Goal: Transaction & Acquisition: Purchase product/service

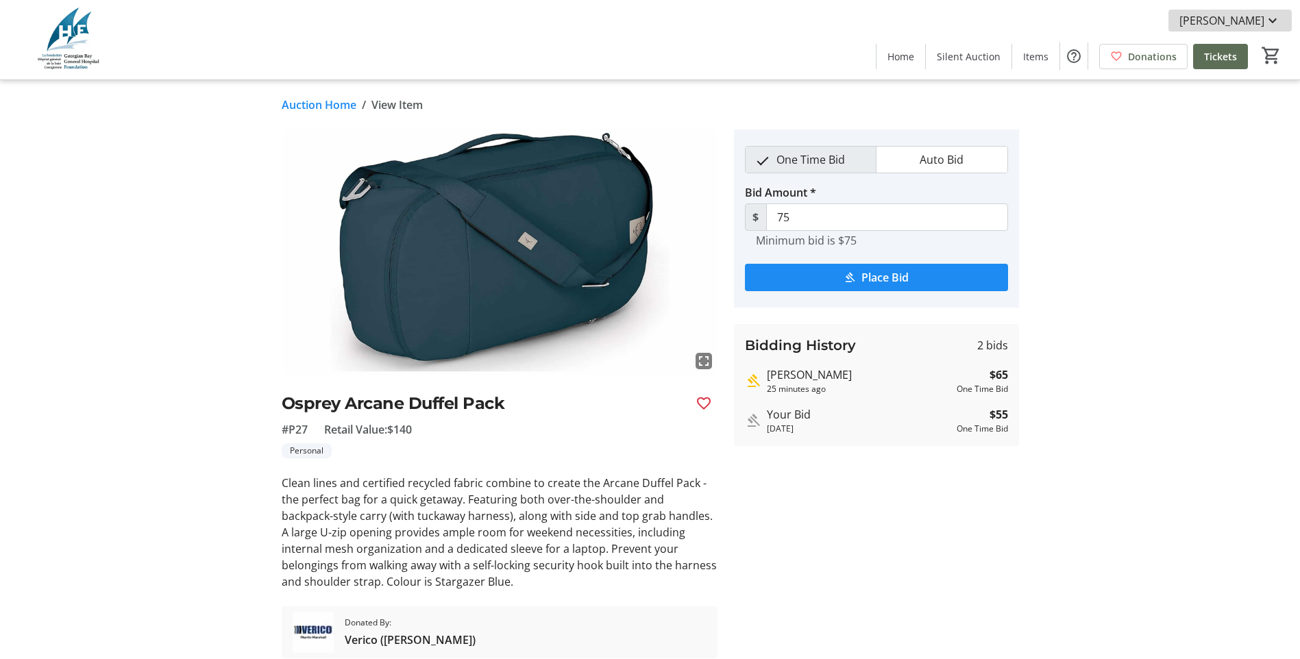
click at [1270, 21] on mat-icon at bounding box center [1272, 20] width 16 height 16
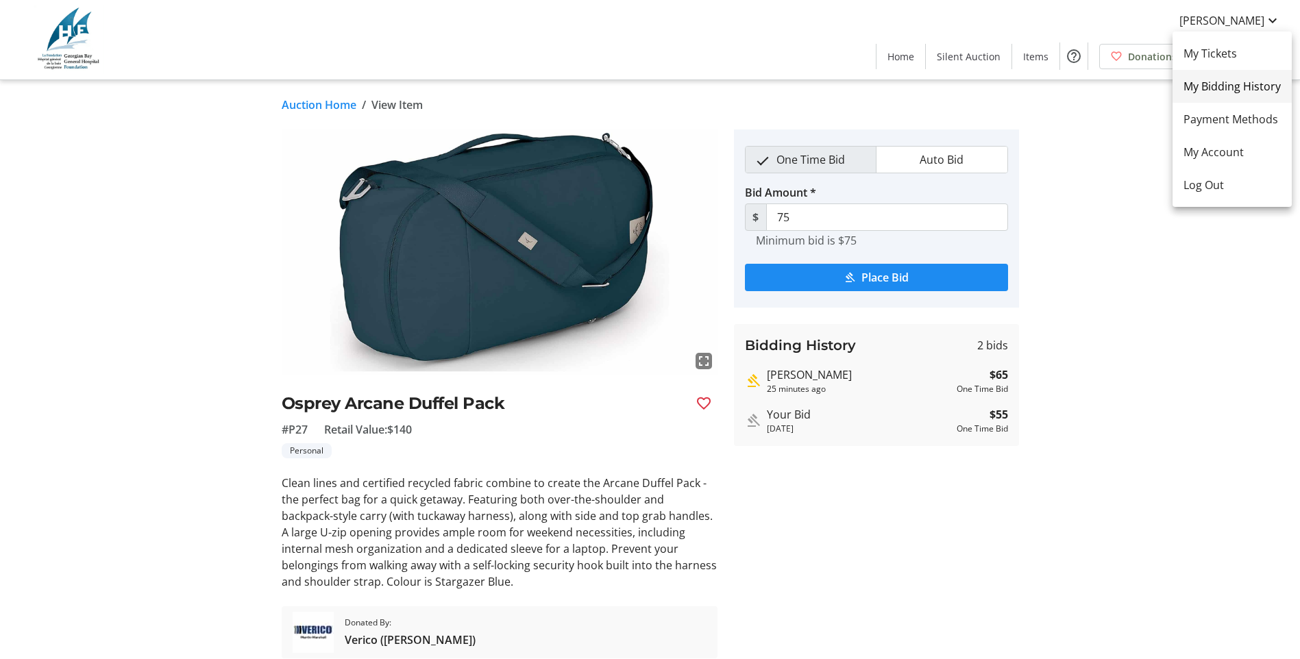
click at [1217, 84] on span "My Bidding History" at bounding box center [1231, 86] width 97 height 16
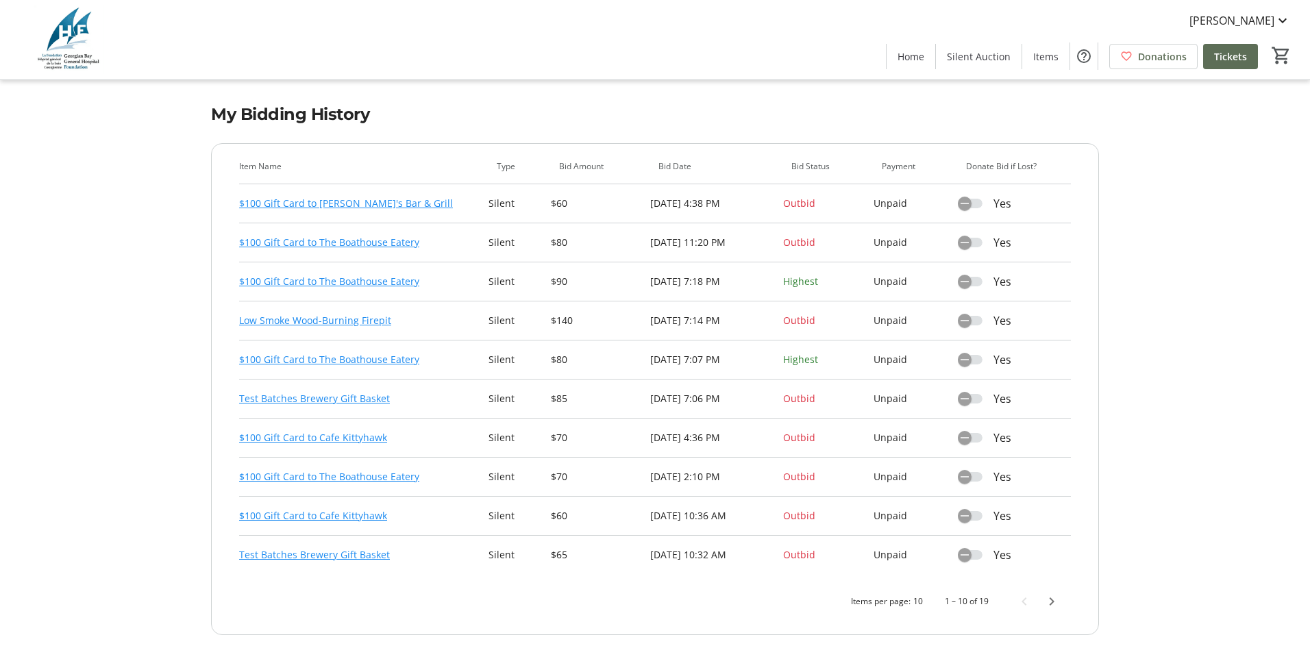
click at [332, 277] on link "$100 Gift Card to The Boathouse Eatery" at bounding box center [329, 281] width 180 height 16
click at [323, 356] on link "$100 Gift Card to The Boathouse Eatery" at bounding box center [329, 359] width 180 height 16
click at [310, 314] on link "Low Smoke Wood-Burning Firepit" at bounding box center [315, 320] width 152 height 16
click at [334, 240] on link "$100 Gift Card to The Boathouse Eatery" at bounding box center [329, 242] width 180 height 16
click at [313, 473] on link "$100 Gift Card to The Boathouse Eatery" at bounding box center [329, 477] width 180 height 16
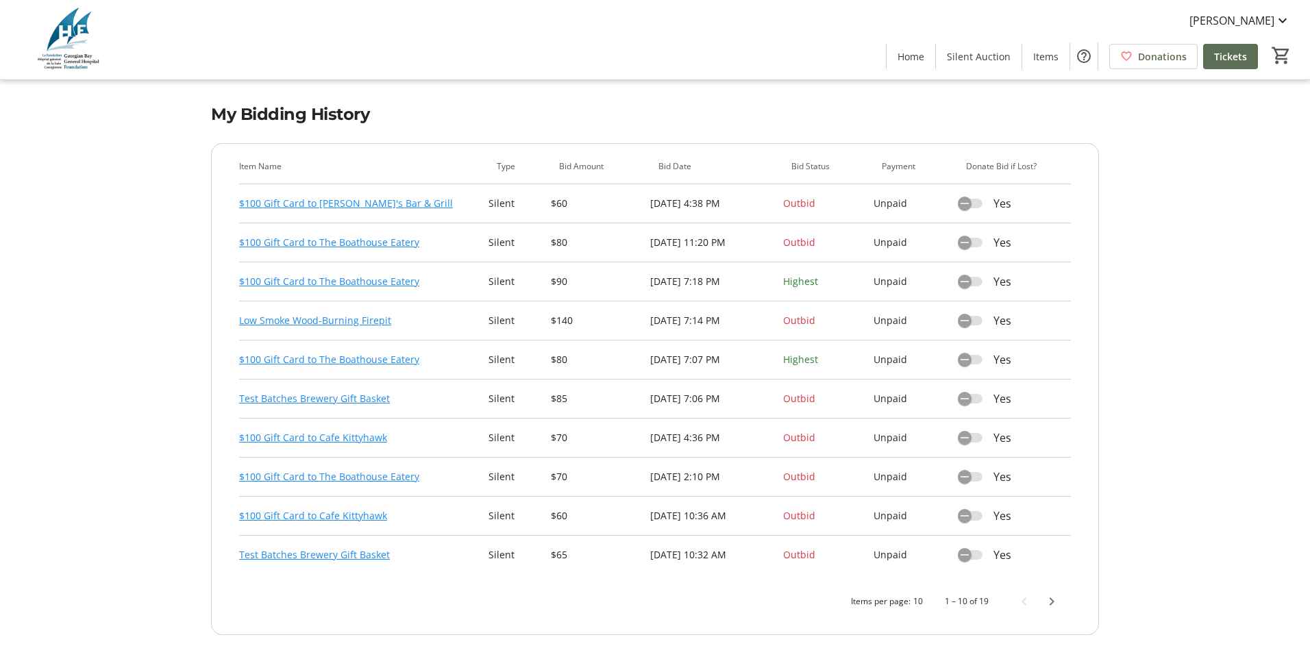
click at [317, 476] on link "$100 Gift Card to The Boathouse Eatery" at bounding box center [329, 477] width 180 height 16
click at [1052, 601] on span "Next page" at bounding box center [1051, 601] width 27 height 27
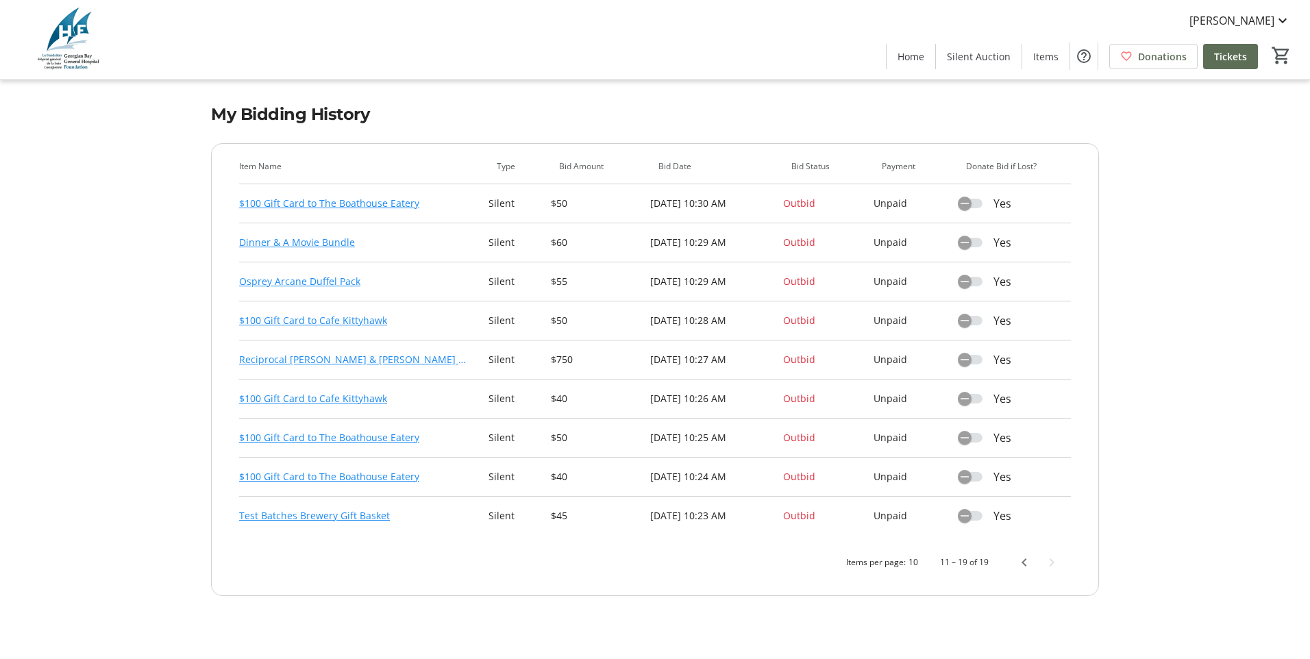
click at [368, 201] on link "$100 Gift Card to The Boathouse Eatery" at bounding box center [329, 203] width 180 height 16
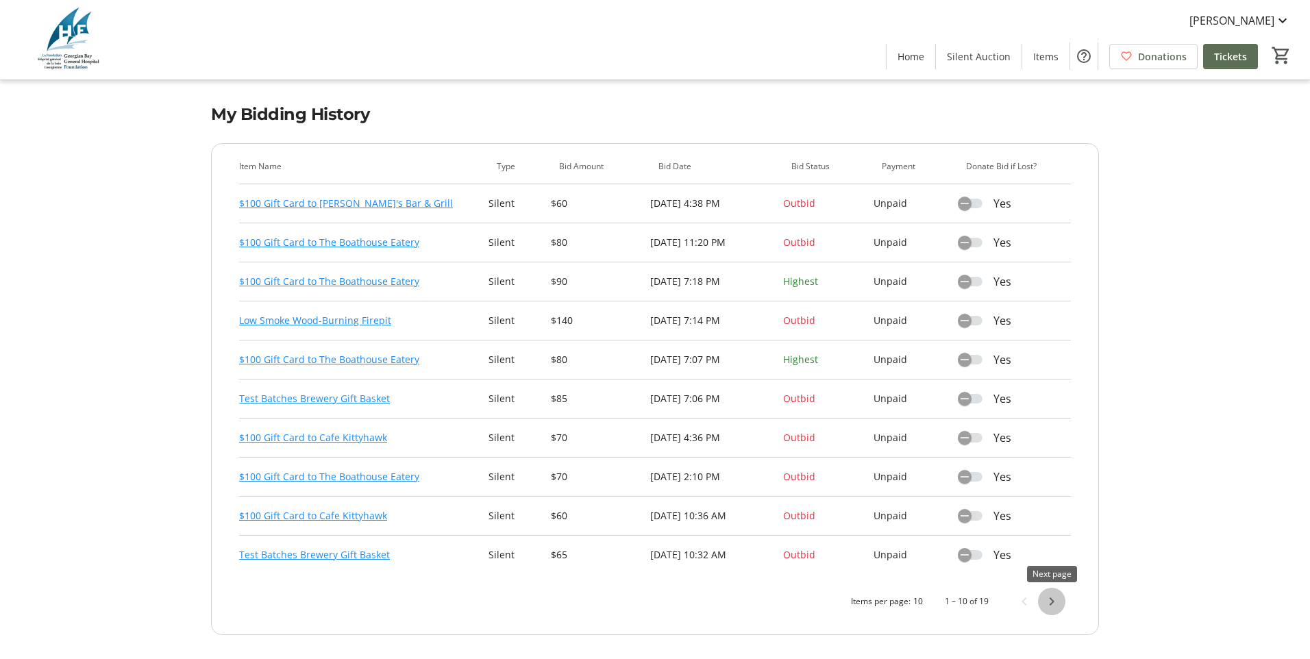
click at [1050, 605] on span "Next page" at bounding box center [1051, 601] width 27 height 27
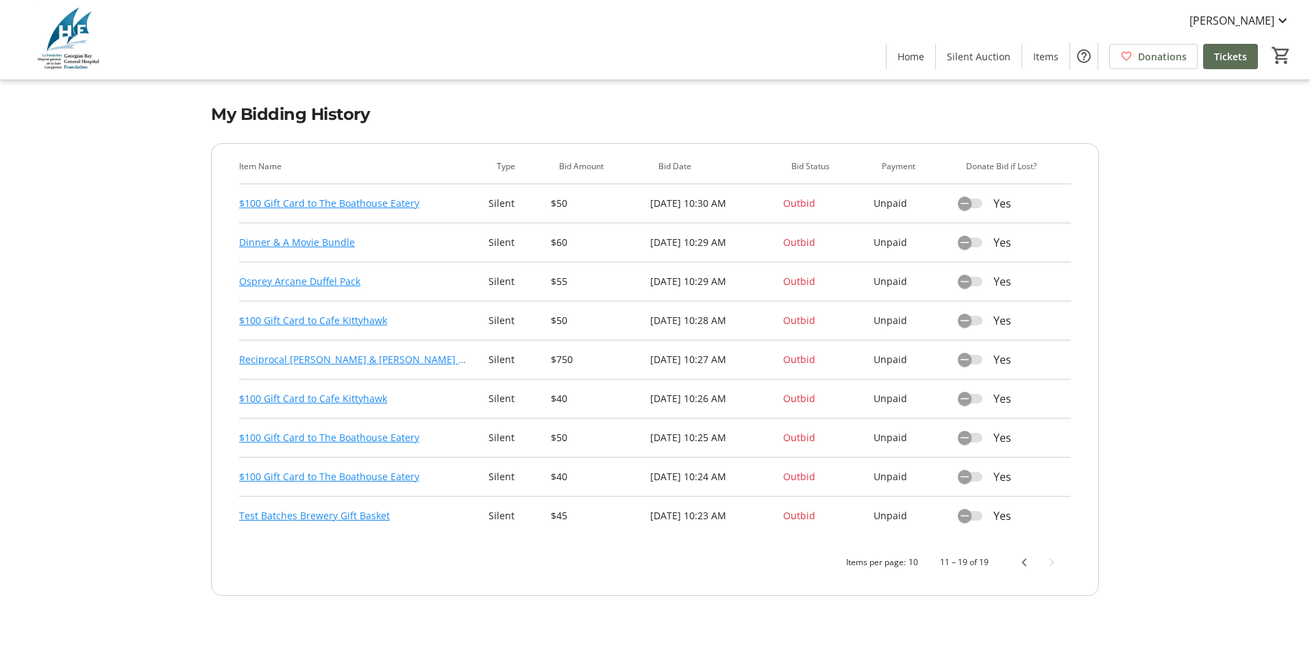
click at [291, 242] on link "Dinner & A Movie Bundle" at bounding box center [297, 242] width 116 height 16
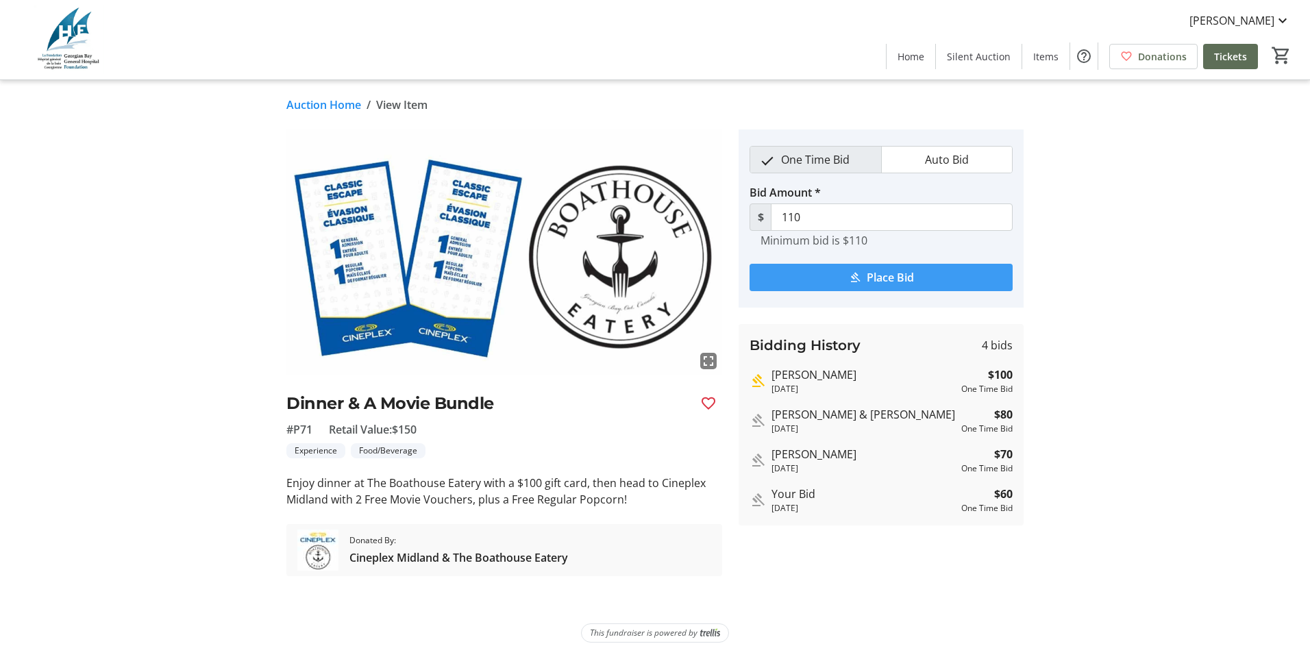
click at [902, 278] on span "Place Bid" at bounding box center [890, 277] width 47 height 16
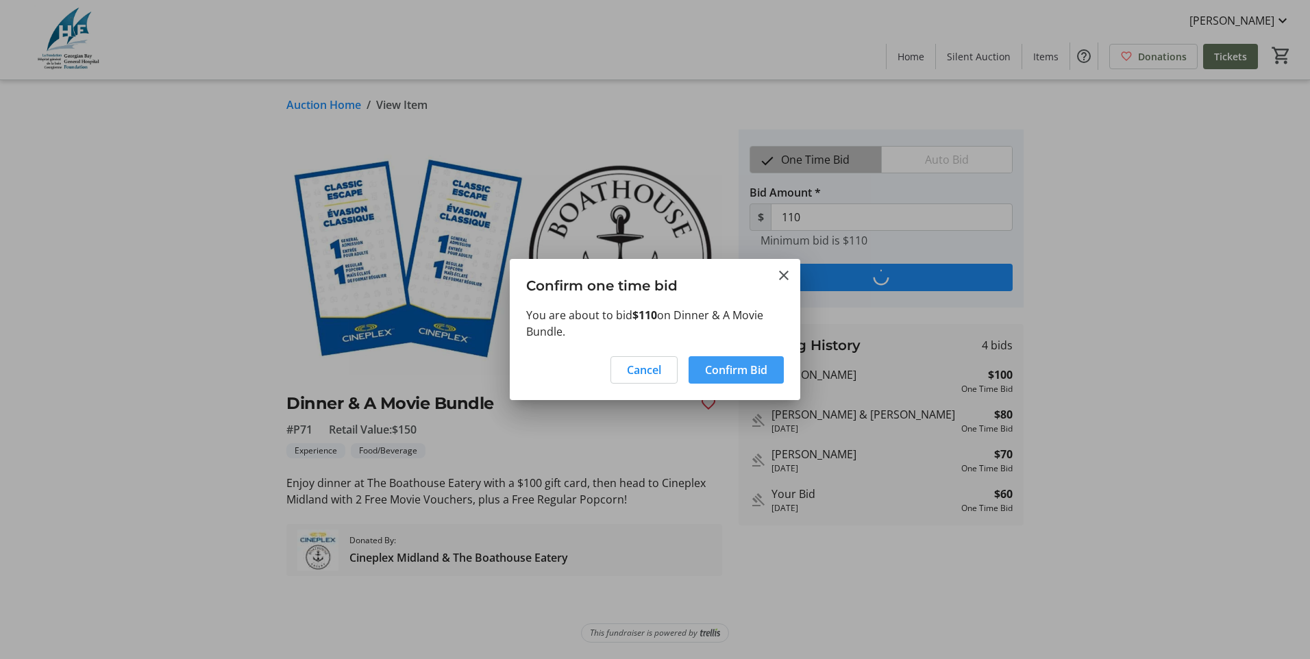
click at [750, 370] on span "Confirm Bid" at bounding box center [736, 370] width 62 height 16
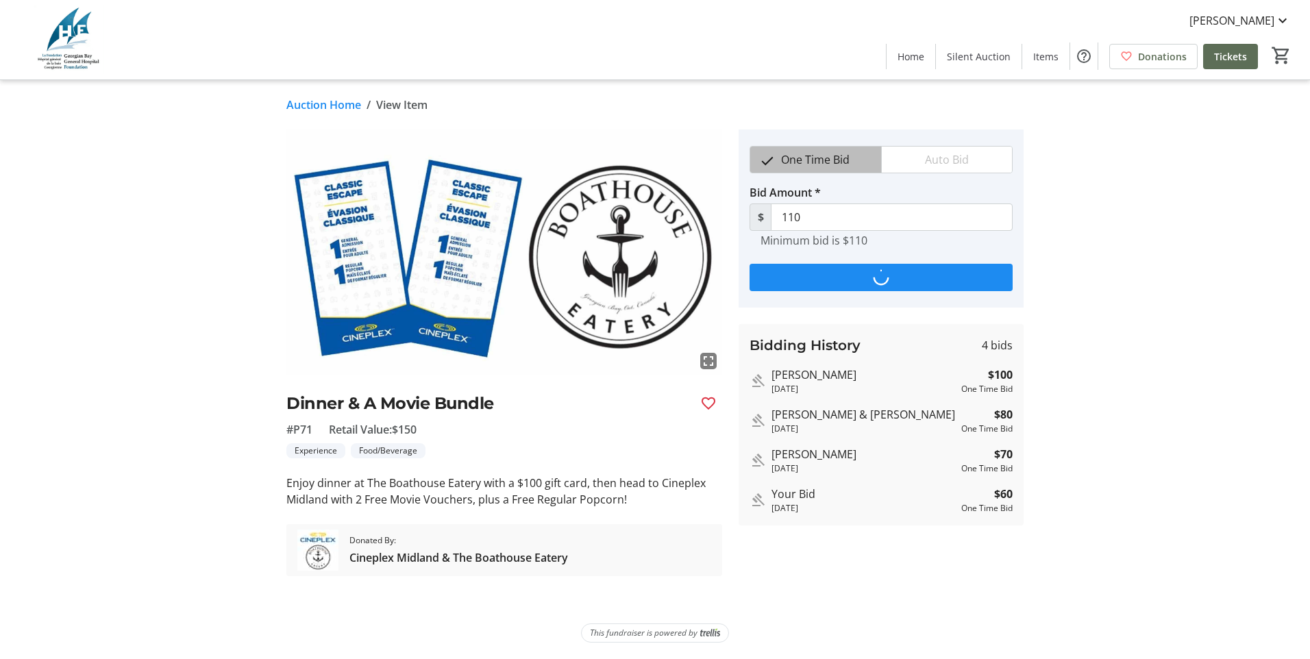
type input "120"
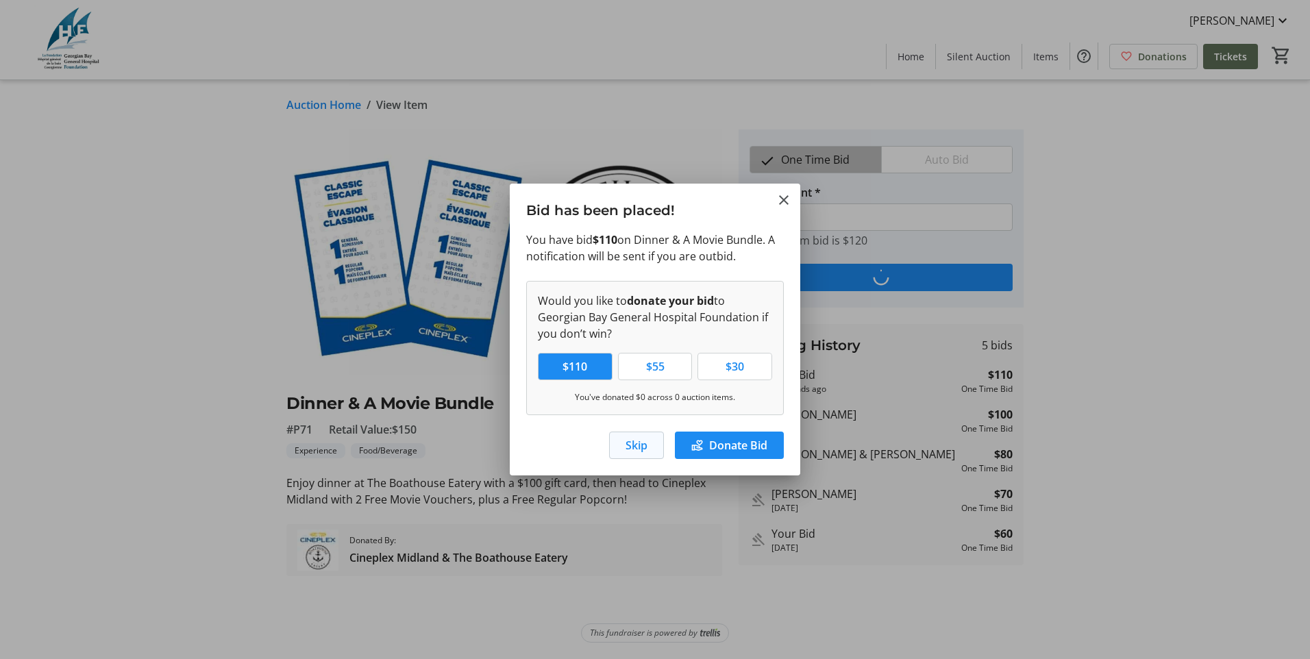
click at [645, 446] on span "Skip" at bounding box center [637, 445] width 22 height 16
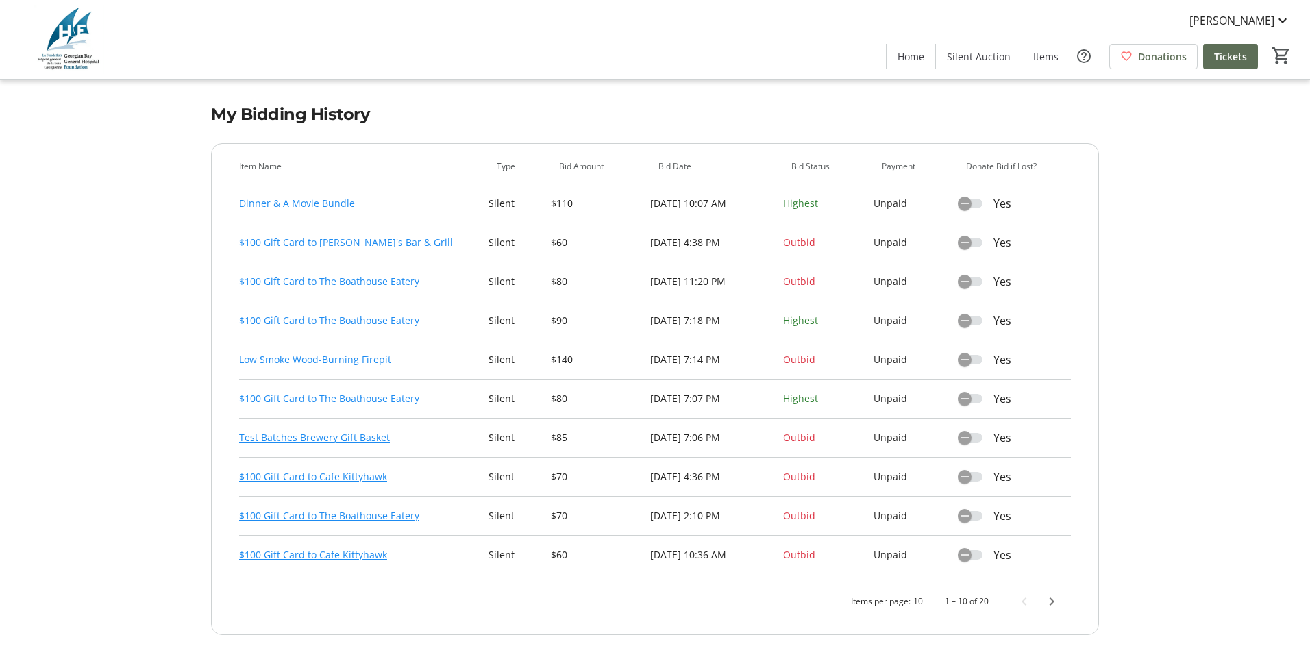
click at [367, 241] on link "$100 Gift Card to Moxie's Bar & Grill" at bounding box center [346, 242] width 214 height 16
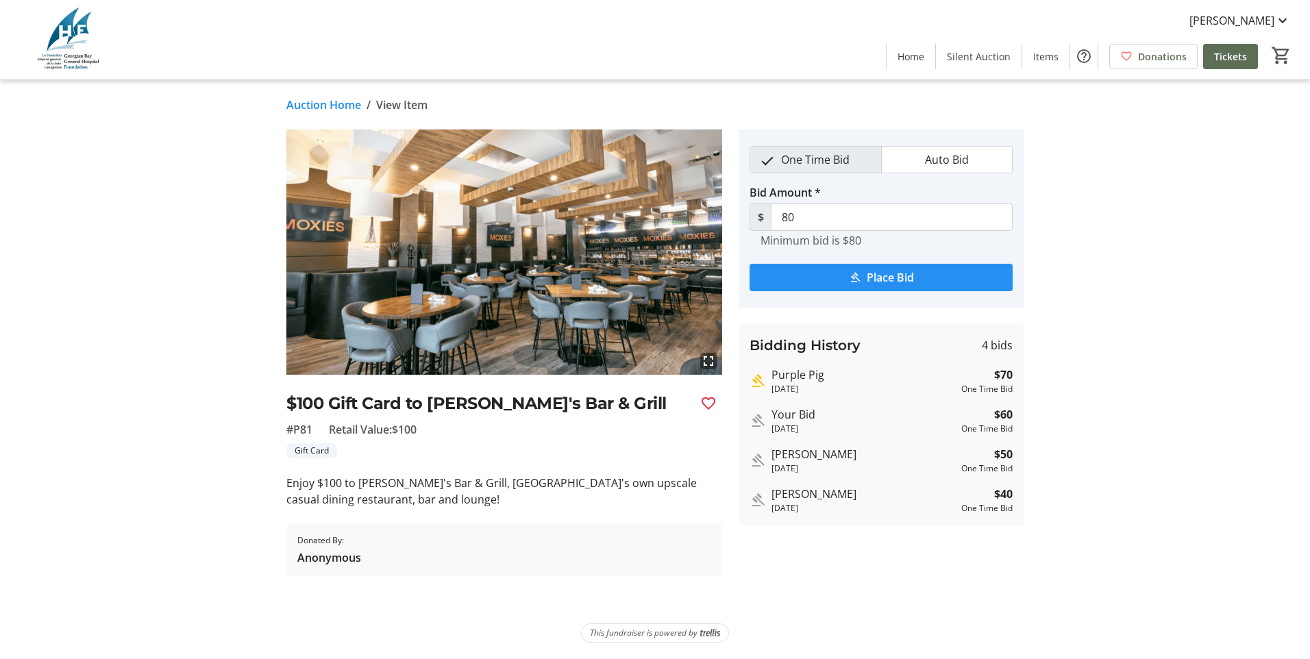
click at [884, 273] on span "Place Bid" at bounding box center [890, 277] width 47 height 16
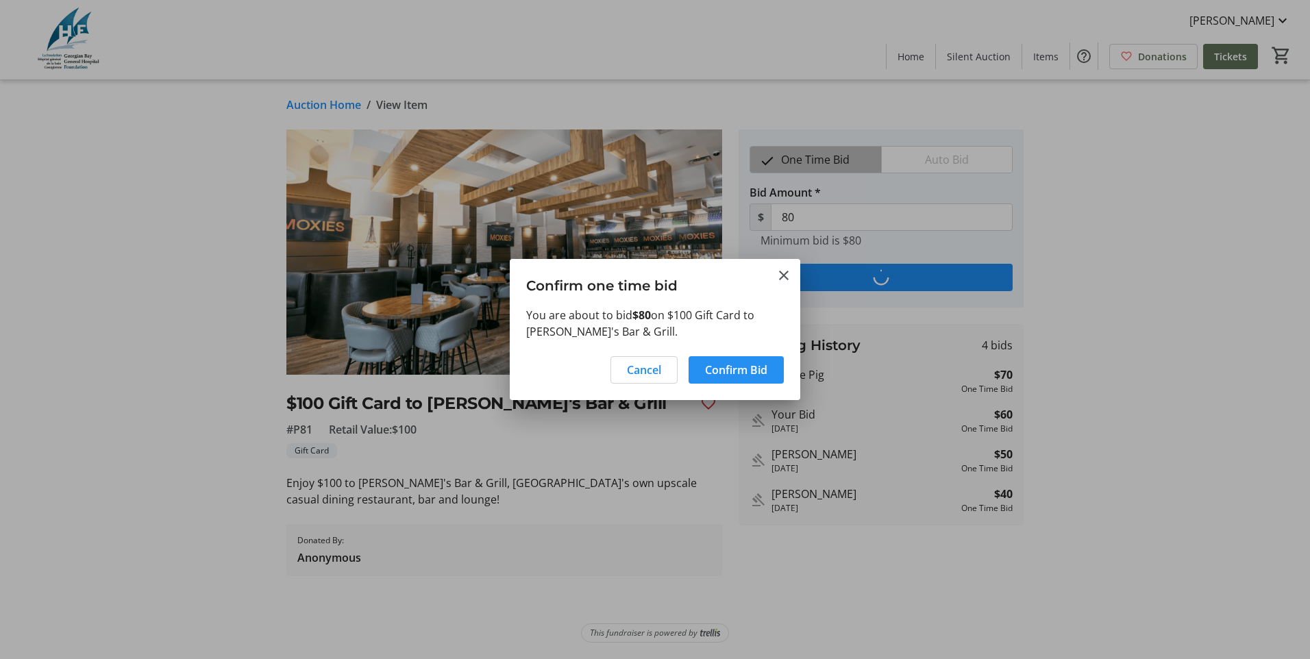
drag, startPoint x: 760, startPoint y: 369, endPoint x: 767, endPoint y: 366, distance: 8.3
click at [760, 369] on span "Confirm Bid" at bounding box center [736, 370] width 62 height 16
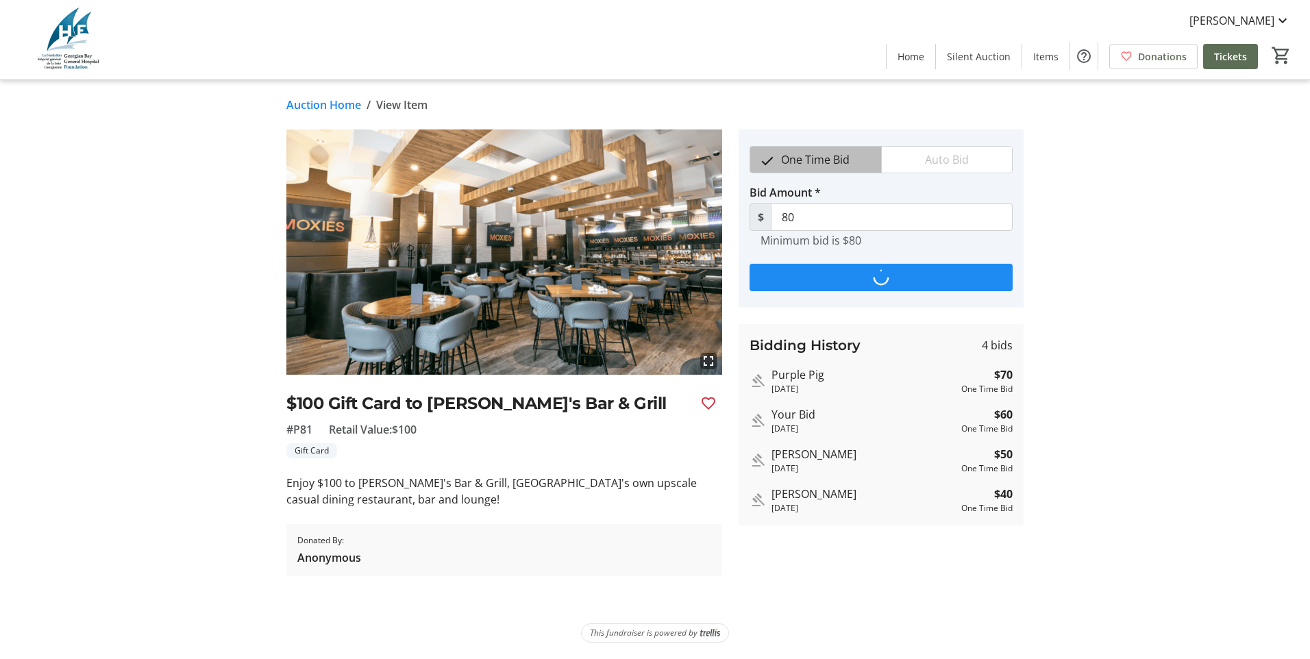
type input "90"
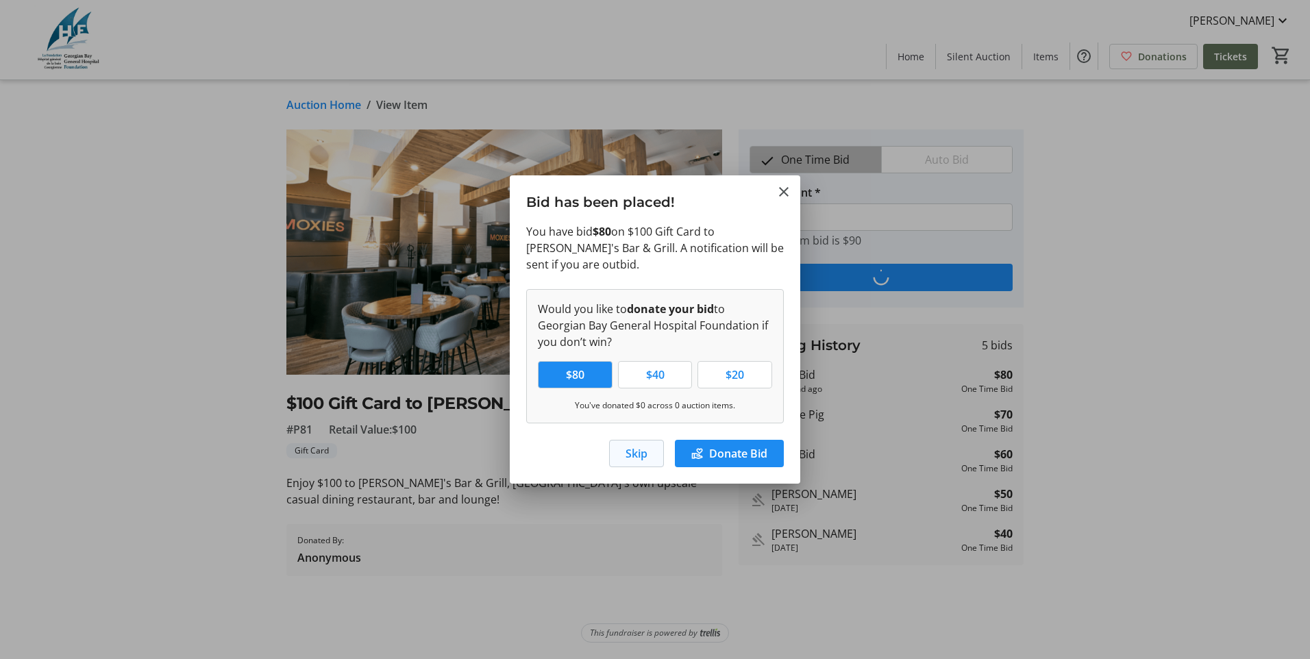
click at [635, 445] on span "Skip" at bounding box center [637, 453] width 22 height 16
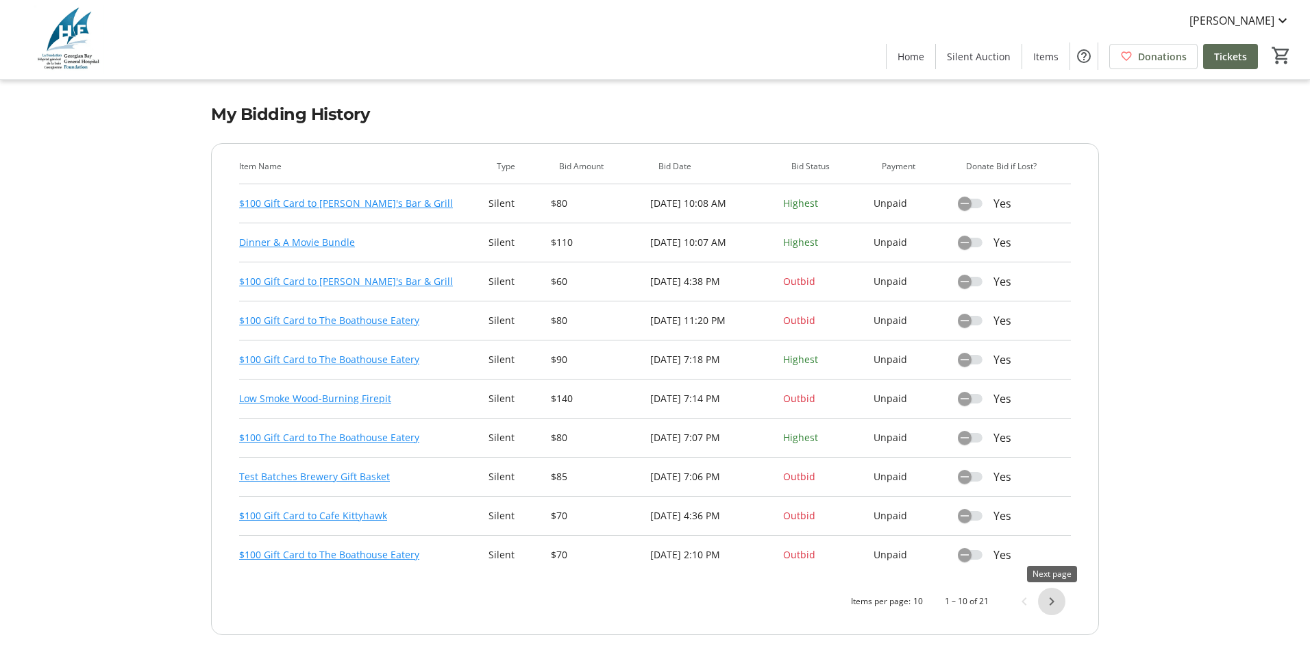
click at [1058, 603] on span "Next page" at bounding box center [1051, 601] width 27 height 27
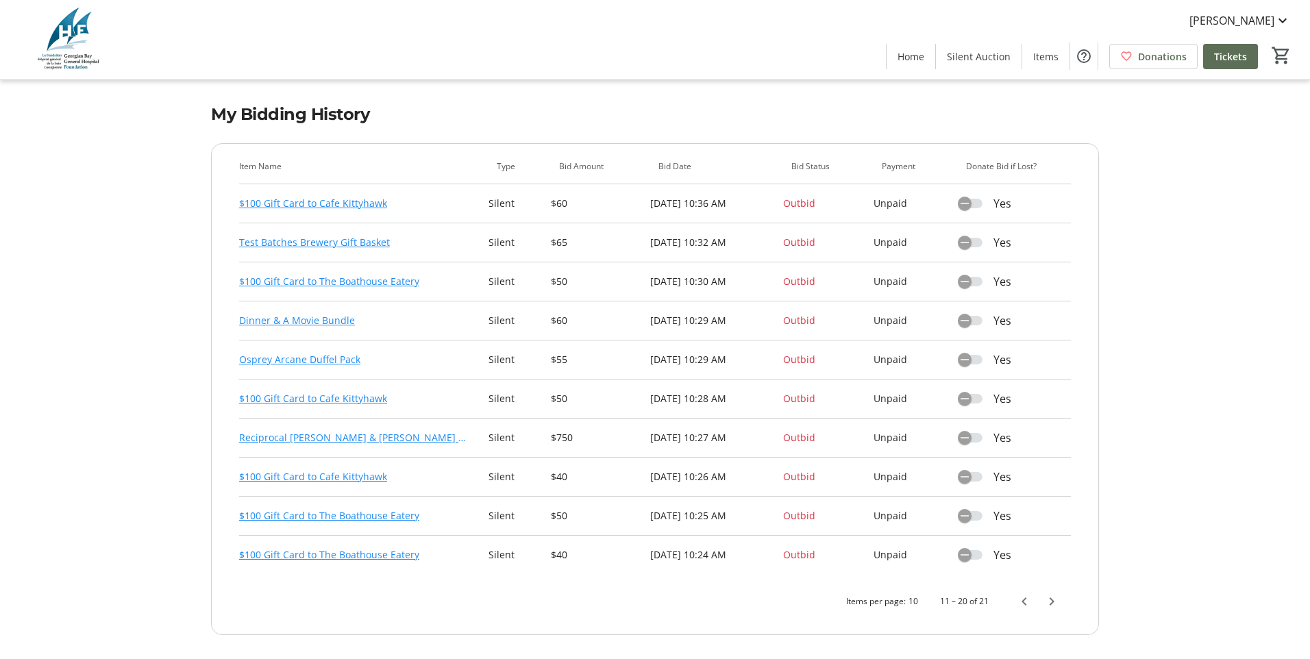
click at [371, 438] on link "Reciprocal Wills & Powers of Attorney" at bounding box center [352, 438] width 227 height 16
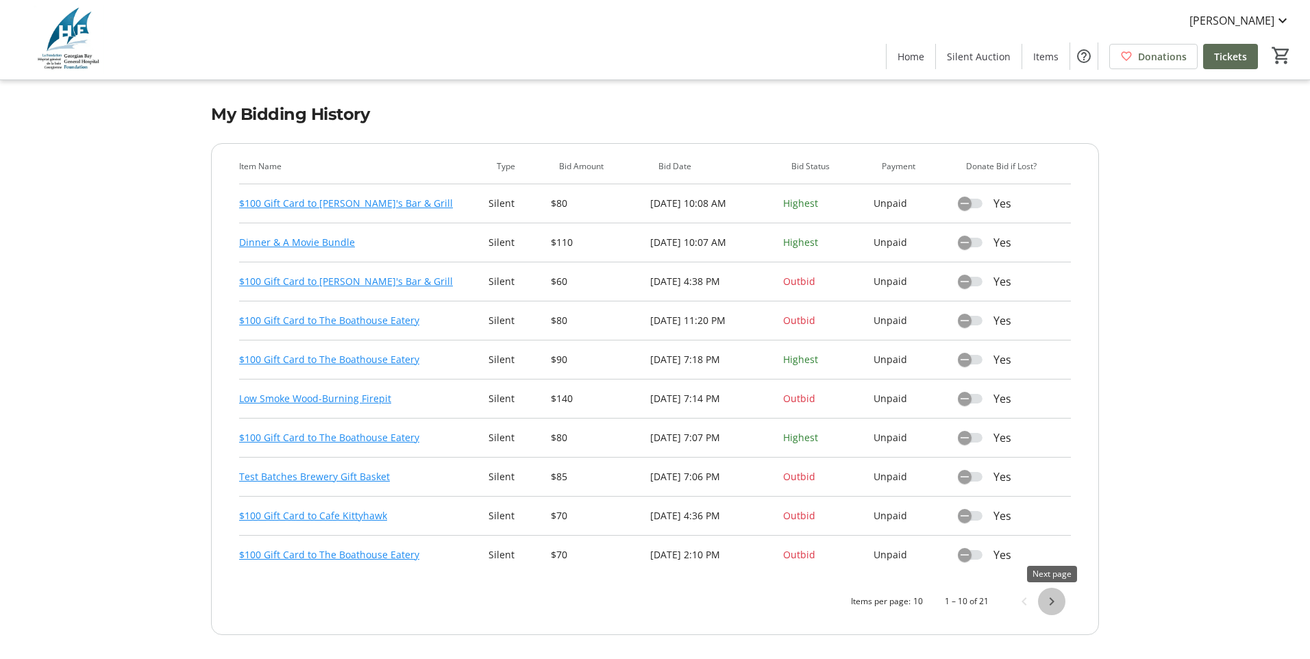
click at [1052, 604] on span "Next page" at bounding box center [1051, 601] width 27 height 27
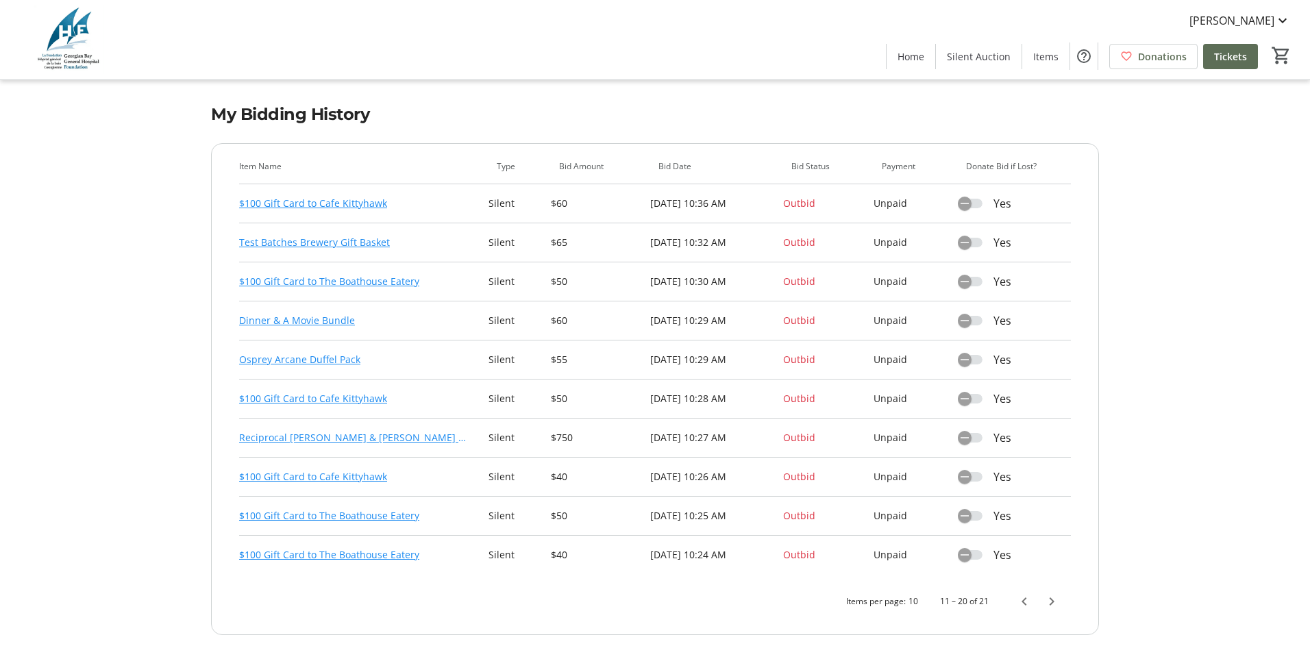
click at [350, 474] on link "$100 Gift Card to Cafe Kittyhawk" at bounding box center [313, 477] width 148 height 16
click at [325, 515] on link "$100 Gift Card to Cafe Kittyhawk" at bounding box center [313, 516] width 148 height 16
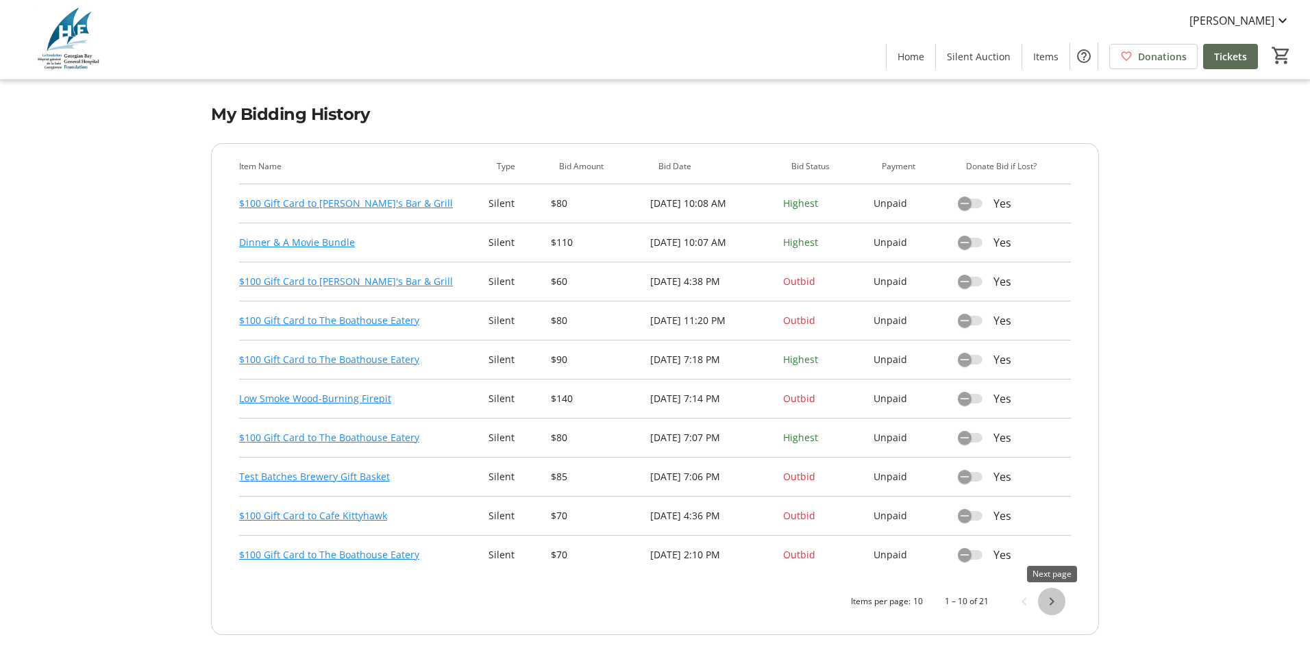
click at [1057, 606] on span "Next page" at bounding box center [1051, 601] width 27 height 27
click at [1053, 602] on span "Next page" at bounding box center [1051, 601] width 27 height 27
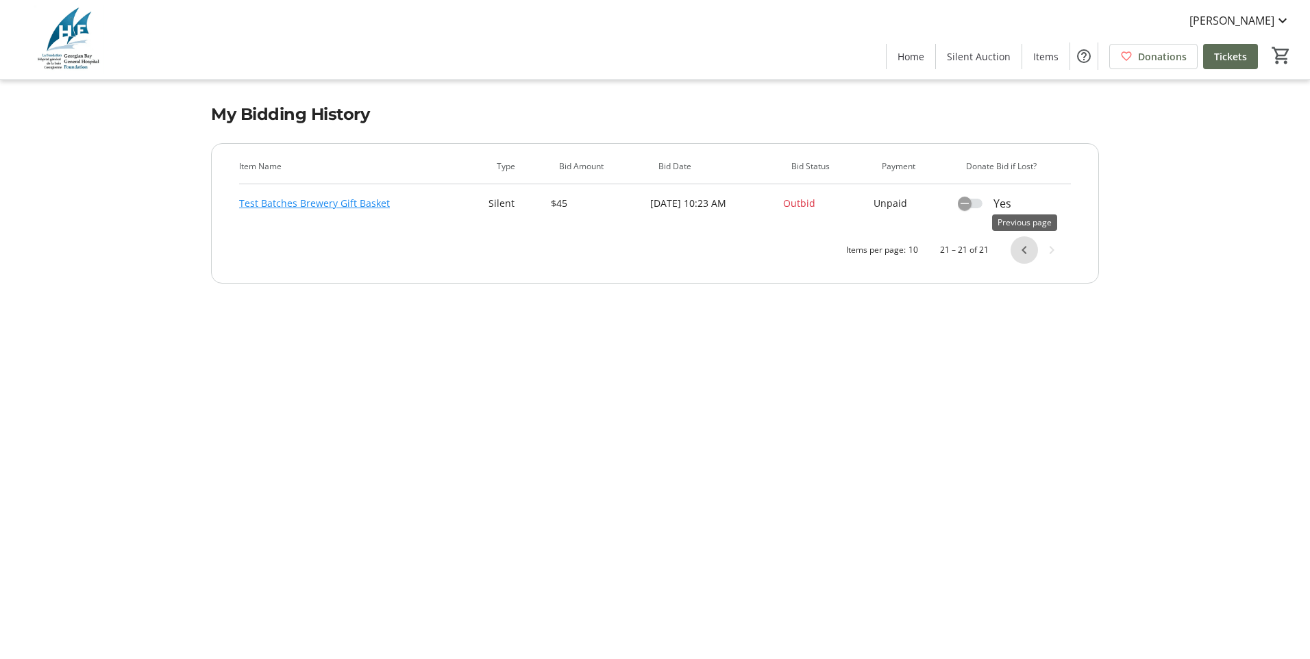
click at [1024, 251] on span "Previous page" at bounding box center [1024, 249] width 27 height 27
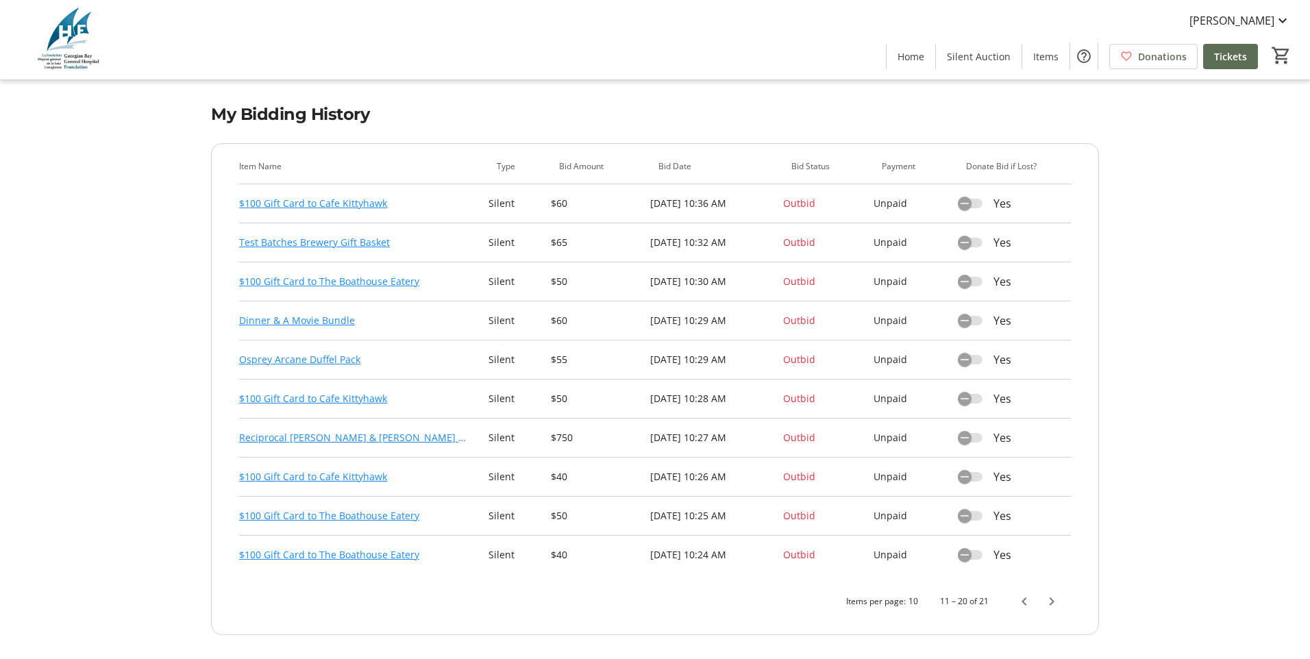
click at [329, 475] on link "$100 Gift Card to Cafe Kittyhawk" at bounding box center [313, 477] width 148 height 16
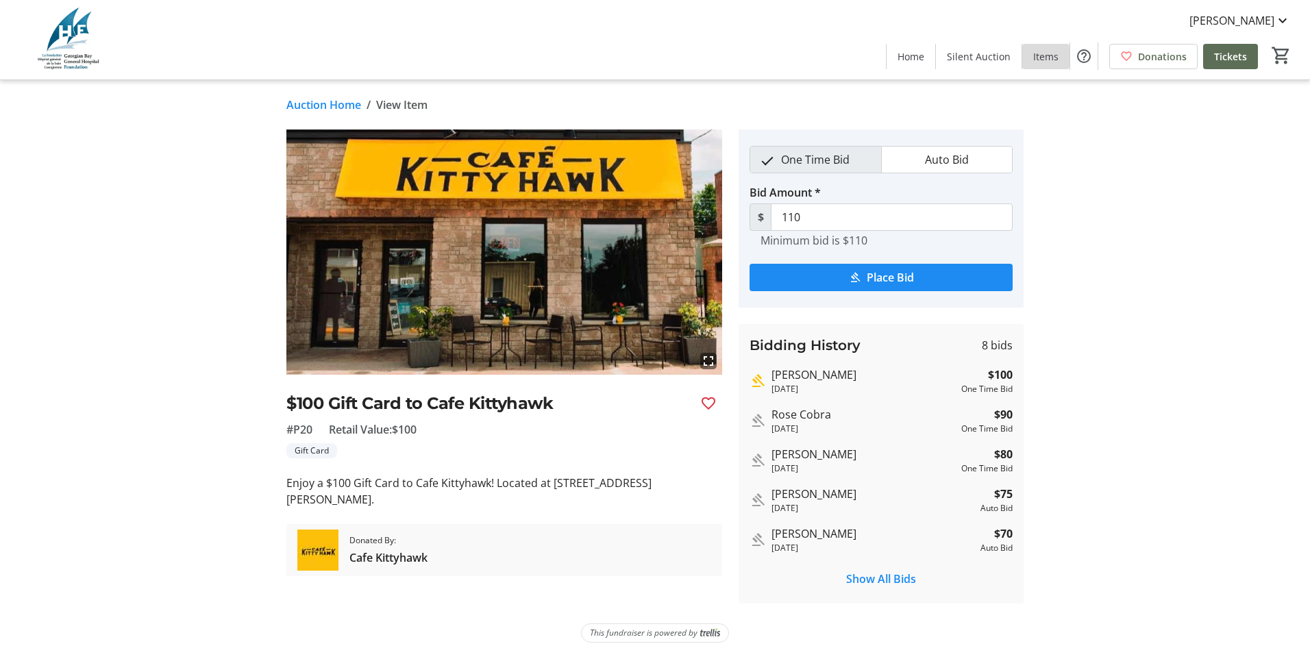
click at [1040, 55] on span "Items" at bounding box center [1045, 56] width 25 height 14
click at [924, 55] on span "Home" at bounding box center [911, 56] width 27 height 14
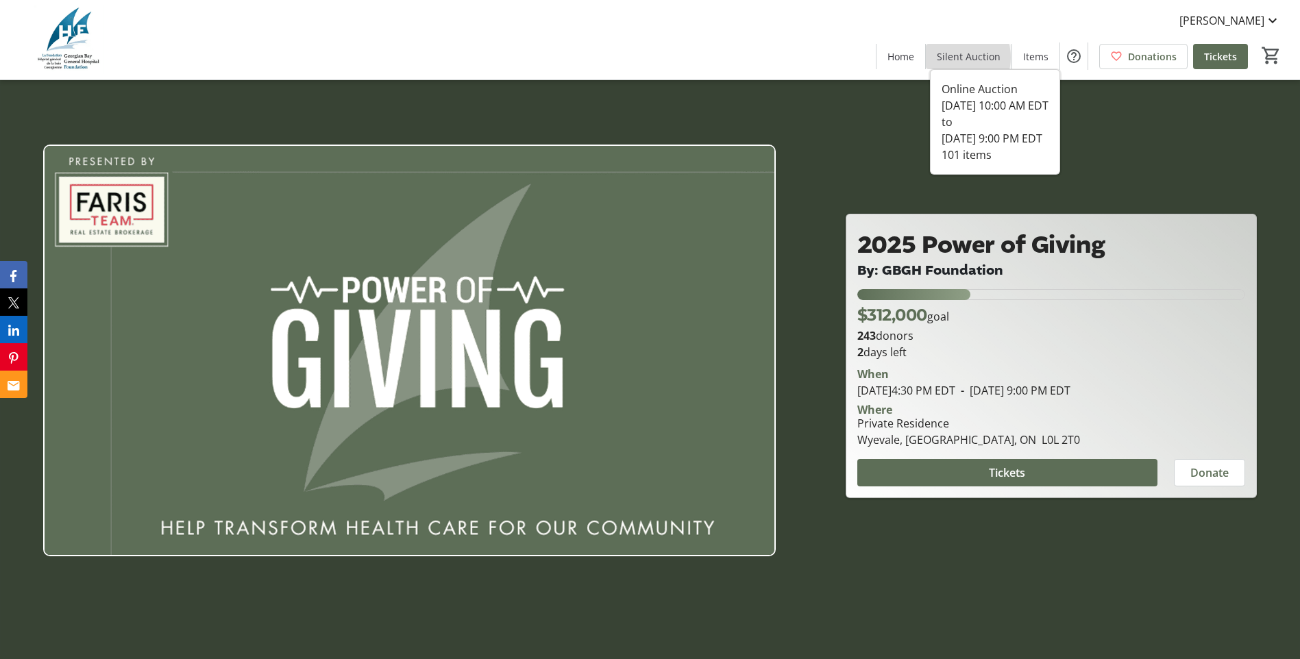
click at [960, 58] on span "Silent Auction" at bounding box center [969, 56] width 64 height 14
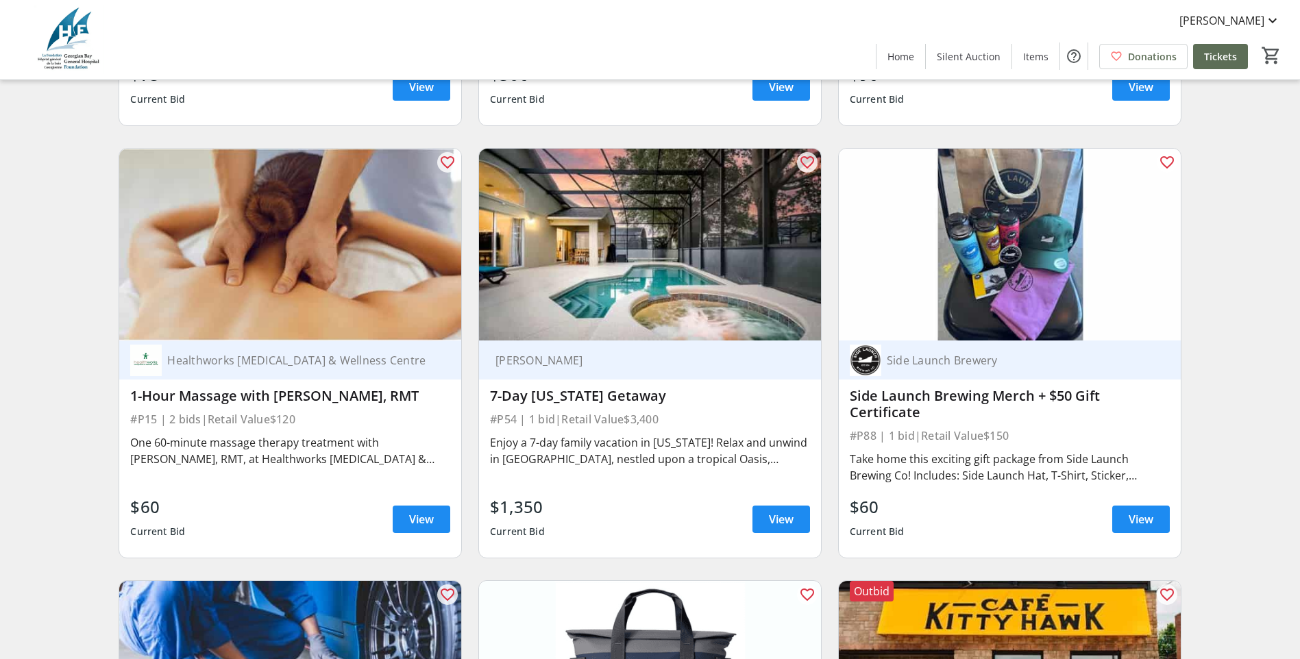
scroll to position [3083, 0]
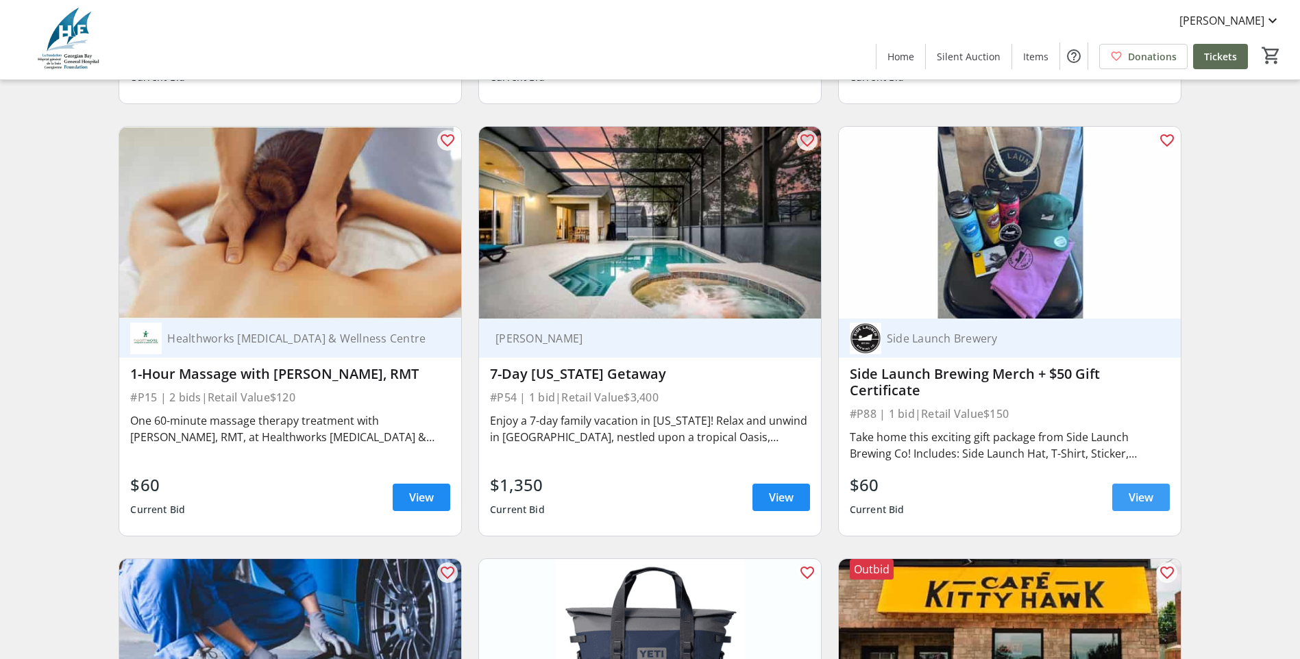
click at [1136, 506] on span "View" at bounding box center [1140, 497] width 25 height 16
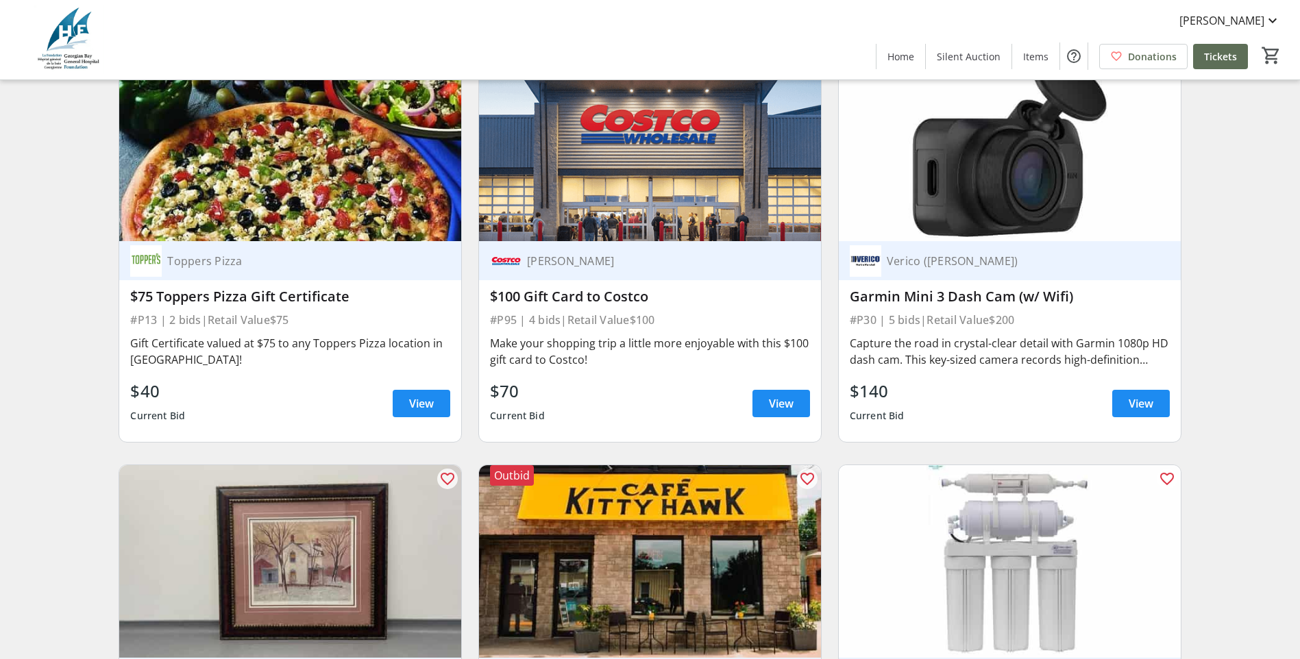
scroll to position [9112, 0]
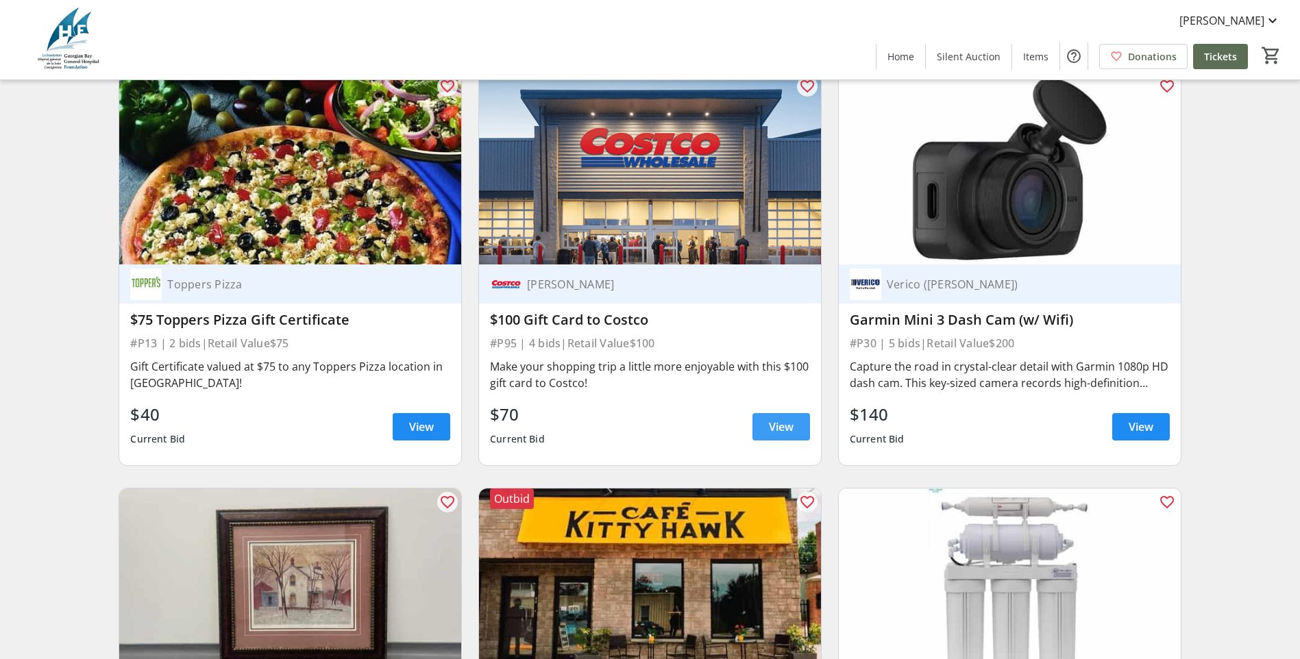
click at [775, 421] on span "View" at bounding box center [781, 427] width 25 height 16
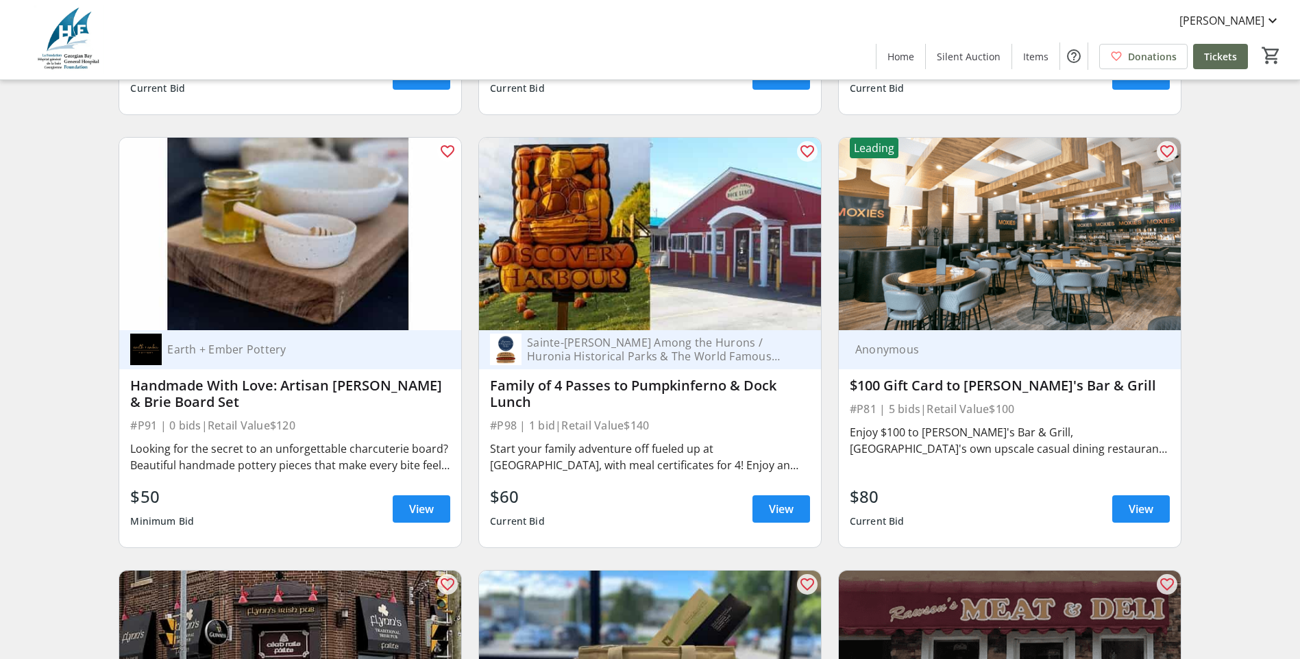
scroll to position [12880, 0]
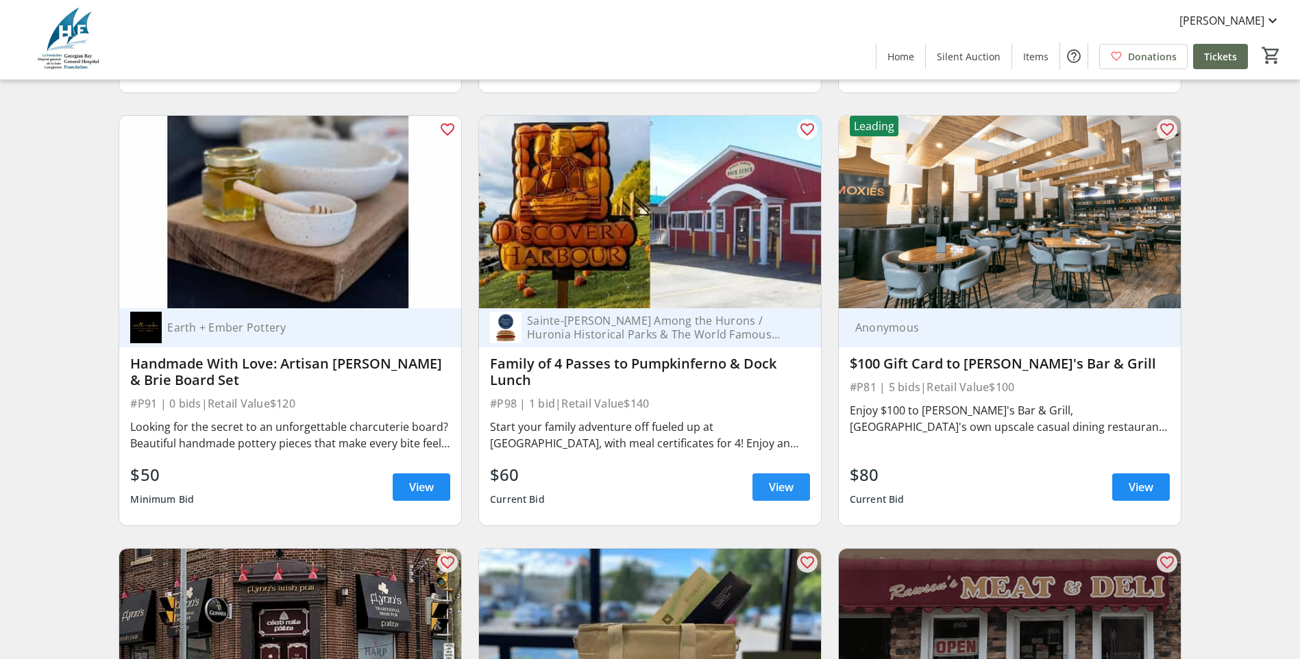
click at [778, 479] on span "View" at bounding box center [781, 487] width 25 height 16
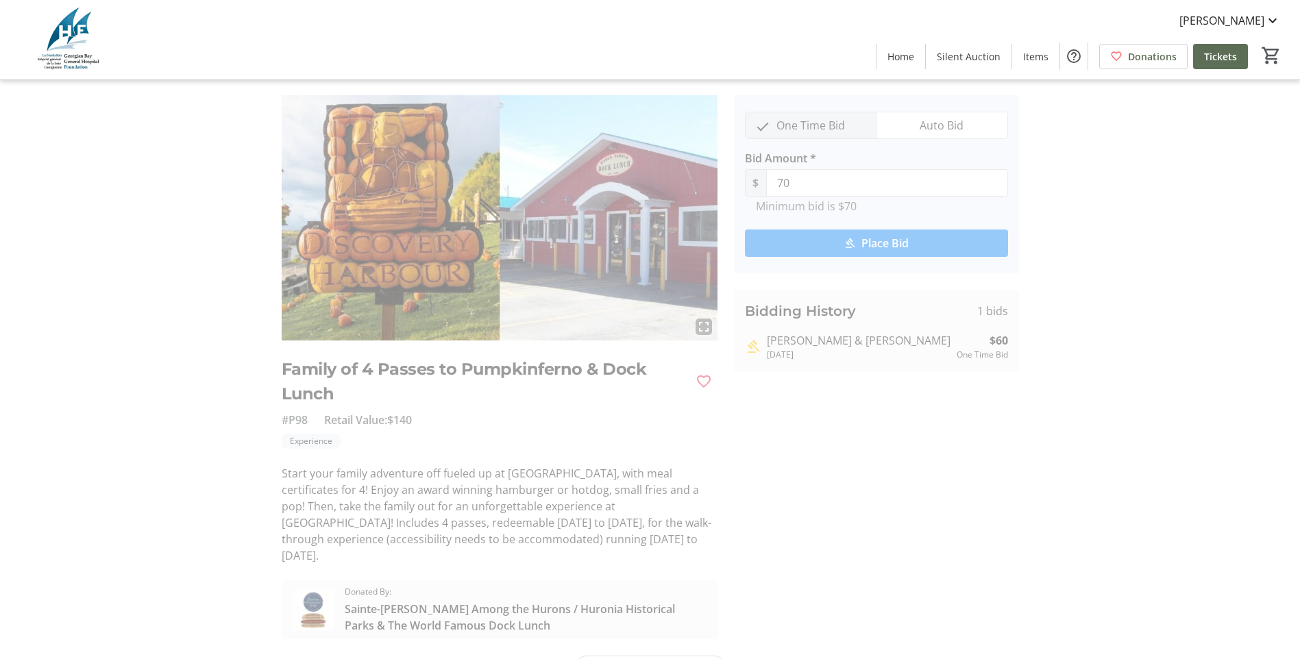
scroll to position [50, 0]
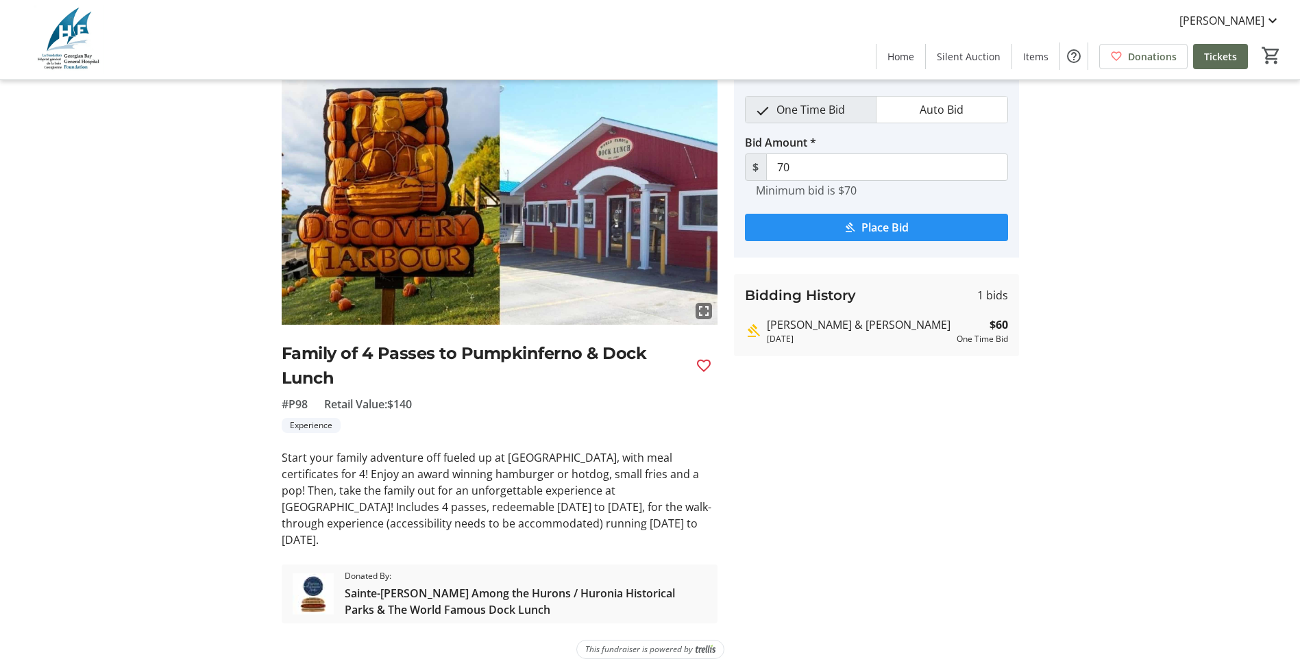
click at [863, 222] on span "Place Bid" at bounding box center [884, 227] width 47 height 16
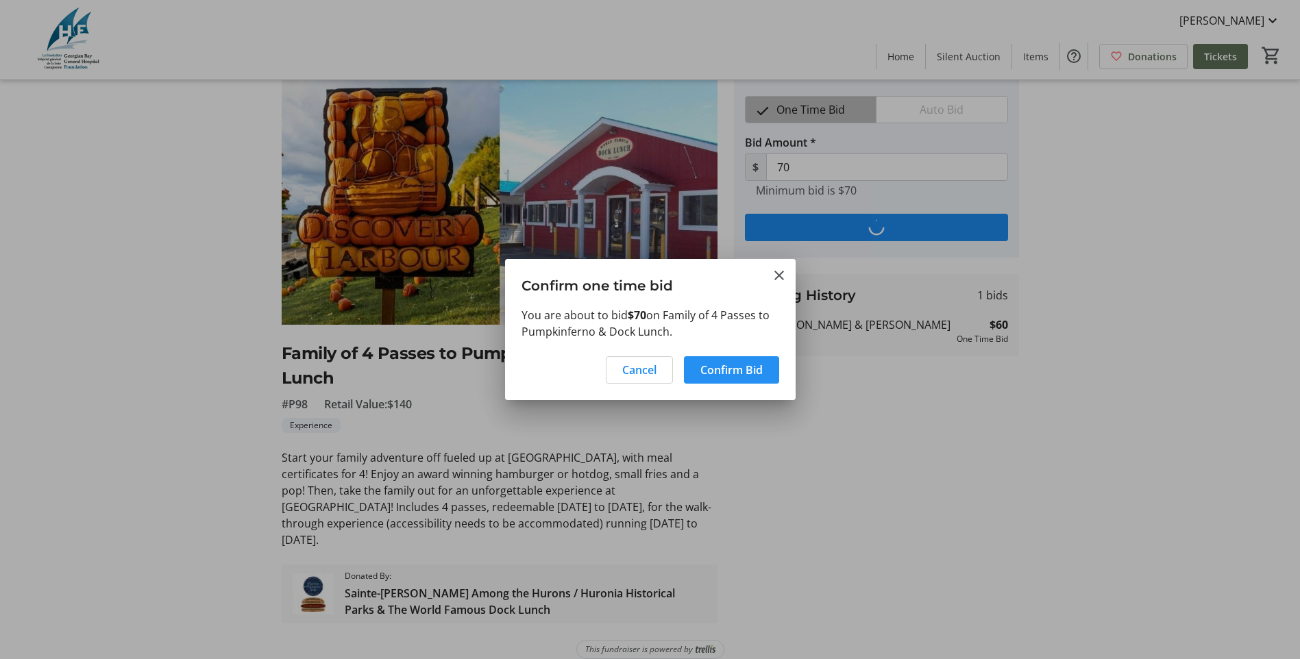
click at [717, 367] on span "Confirm Bid" at bounding box center [731, 370] width 62 height 16
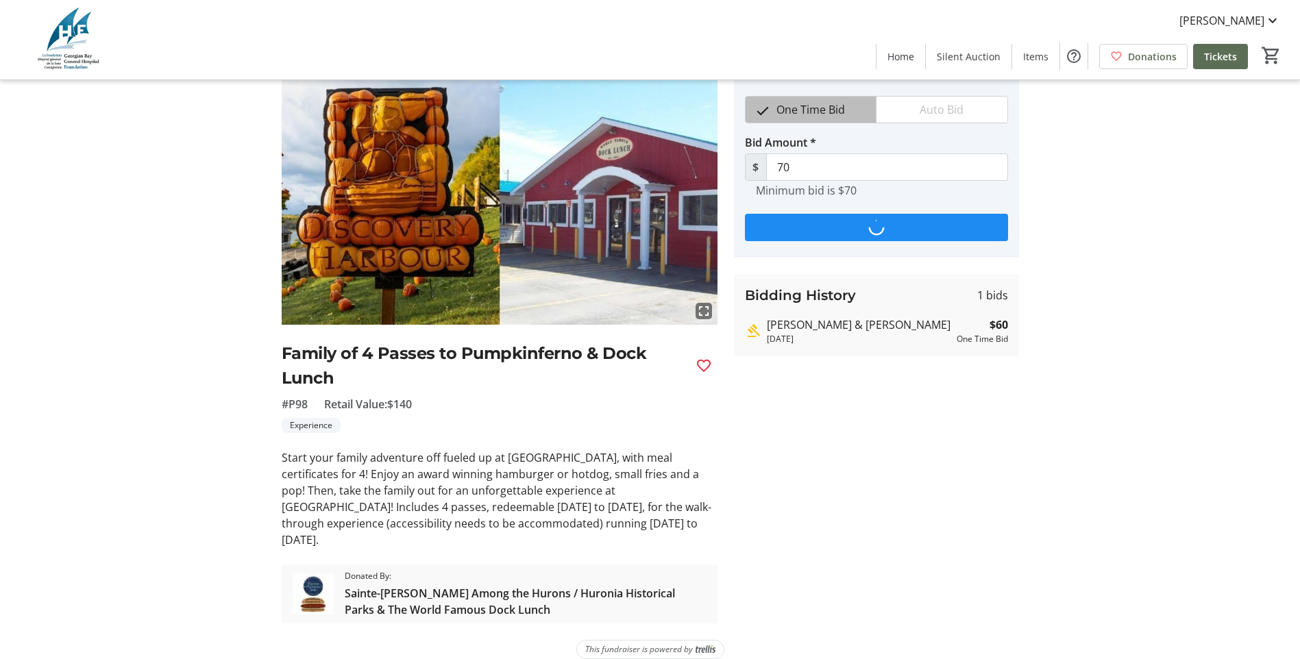
scroll to position [50, 0]
type input "80"
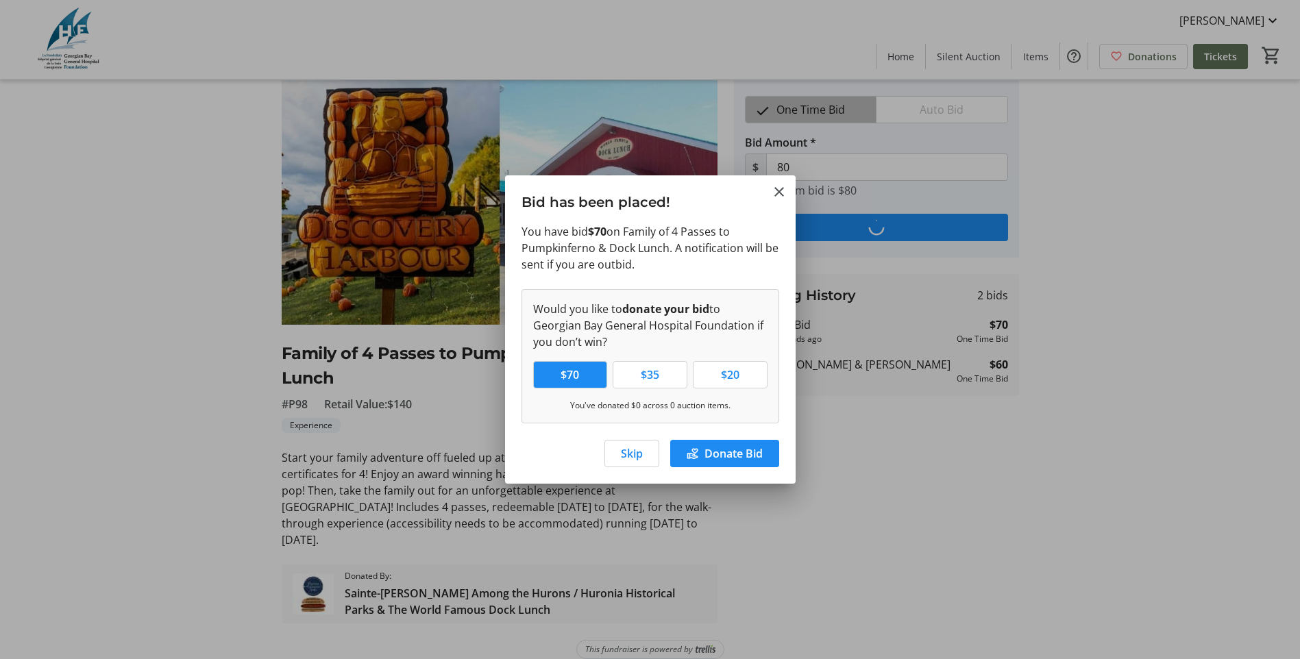
scroll to position [0, 0]
click at [634, 452] on span "Skip" at bounding box center [632, 453] width 22 height 16
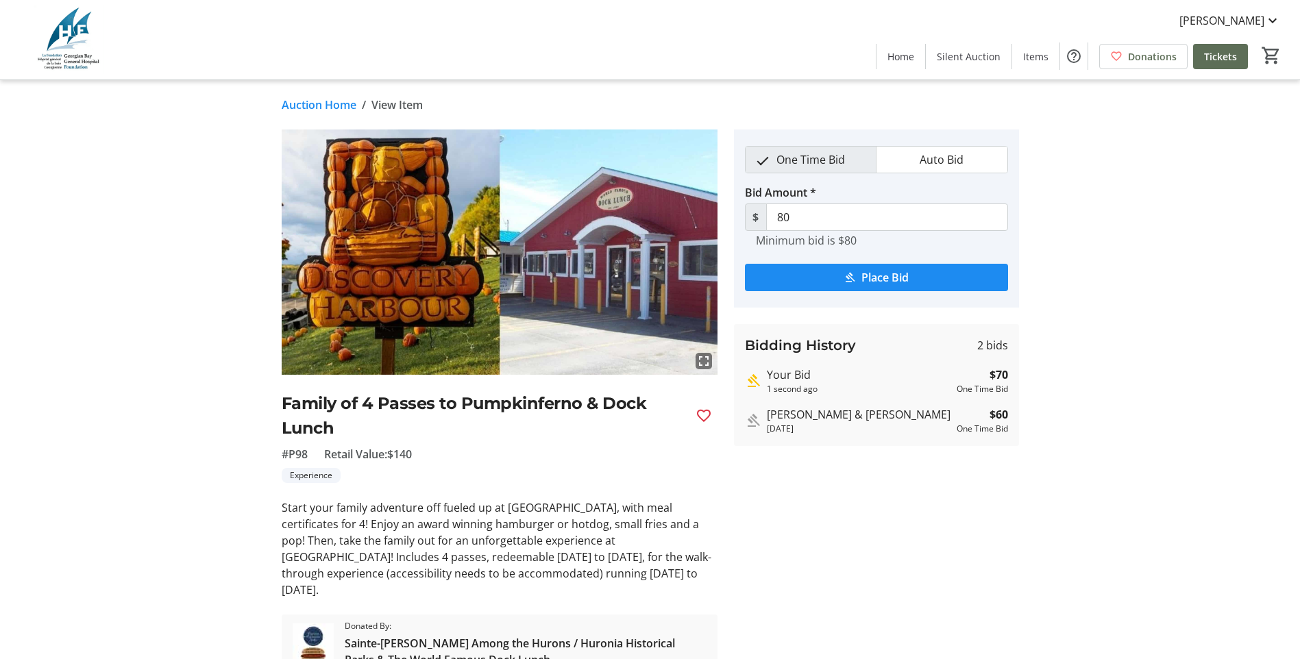
scroll to position [50, 0]
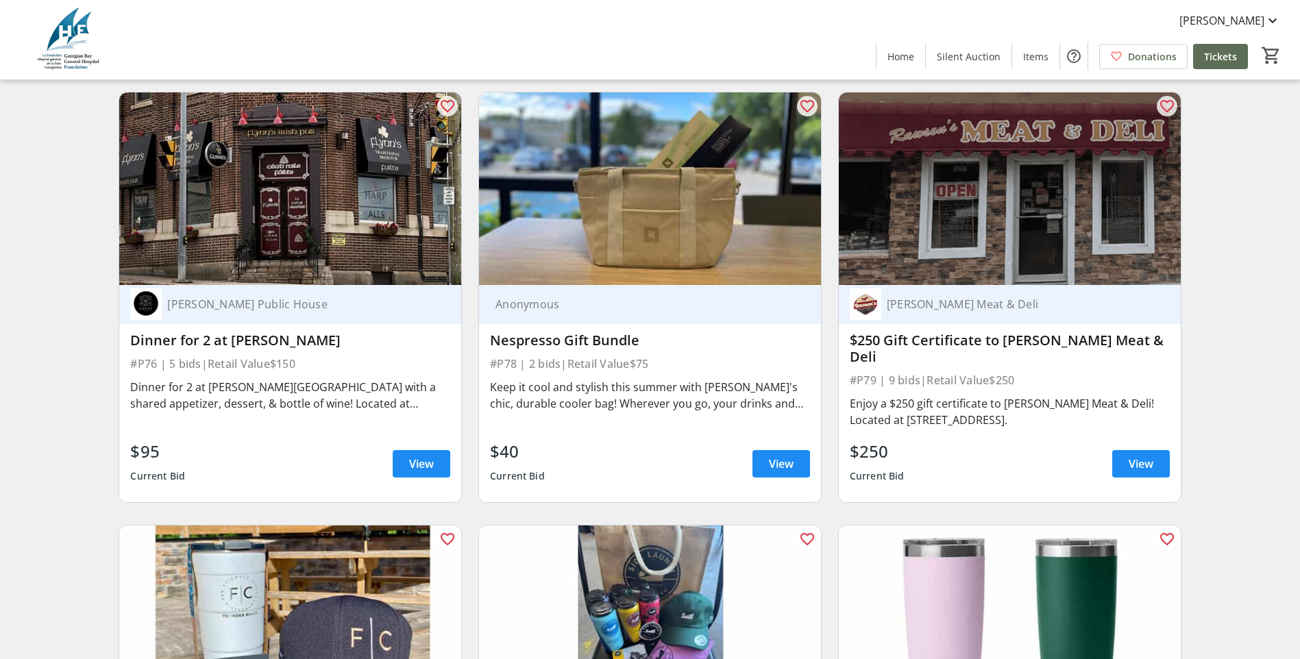
scroll to position [13360, 0]
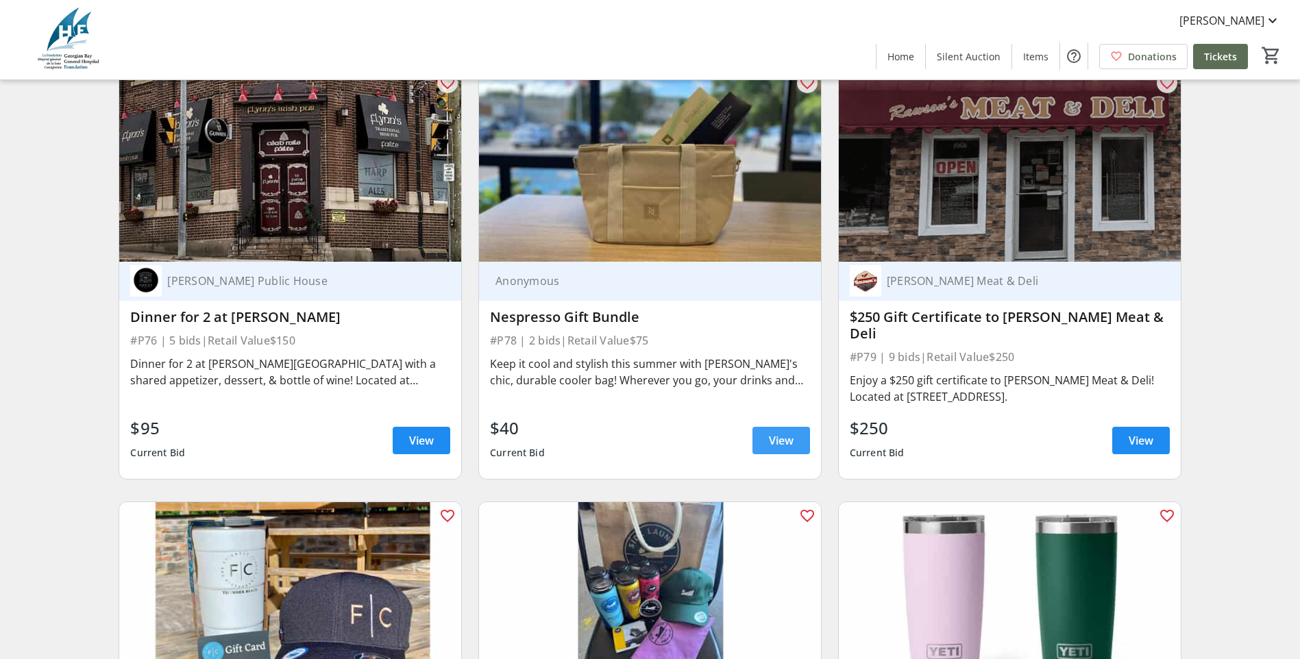
click at [769, 424] on span at bounding box center [781, 440] width 58 height 33
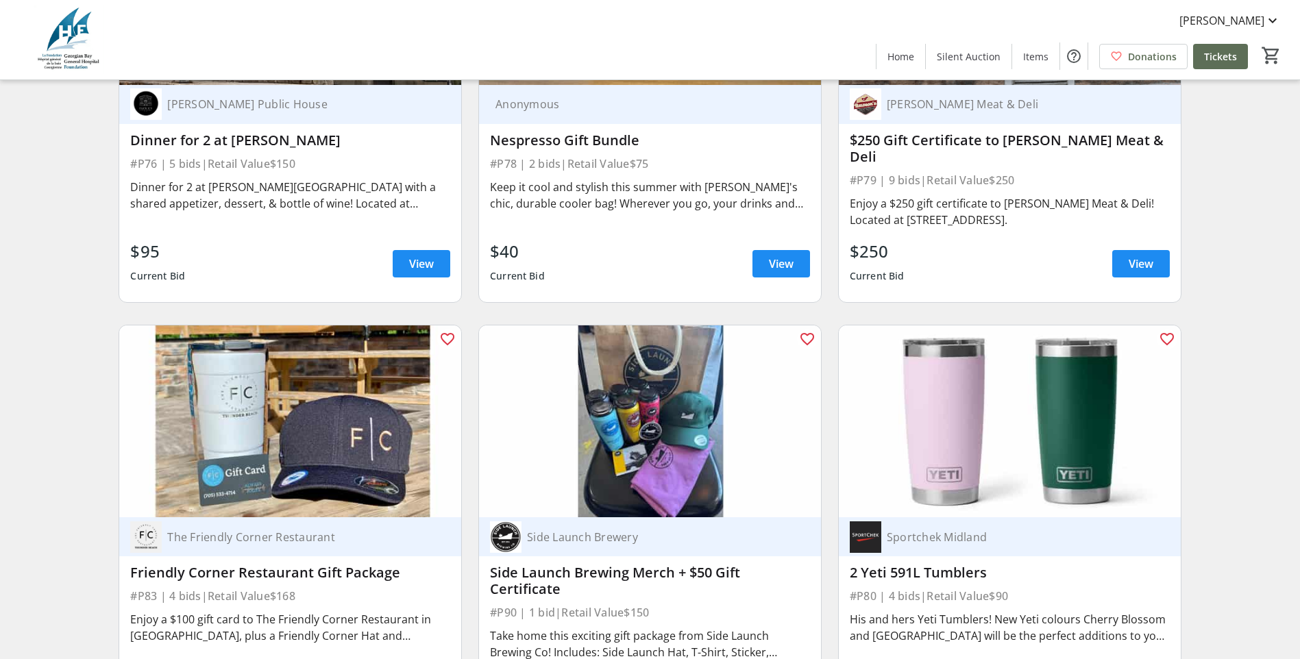
scroll to position [13431, 0]
